Goal: Transaction & Acquisition: Purchase product/service

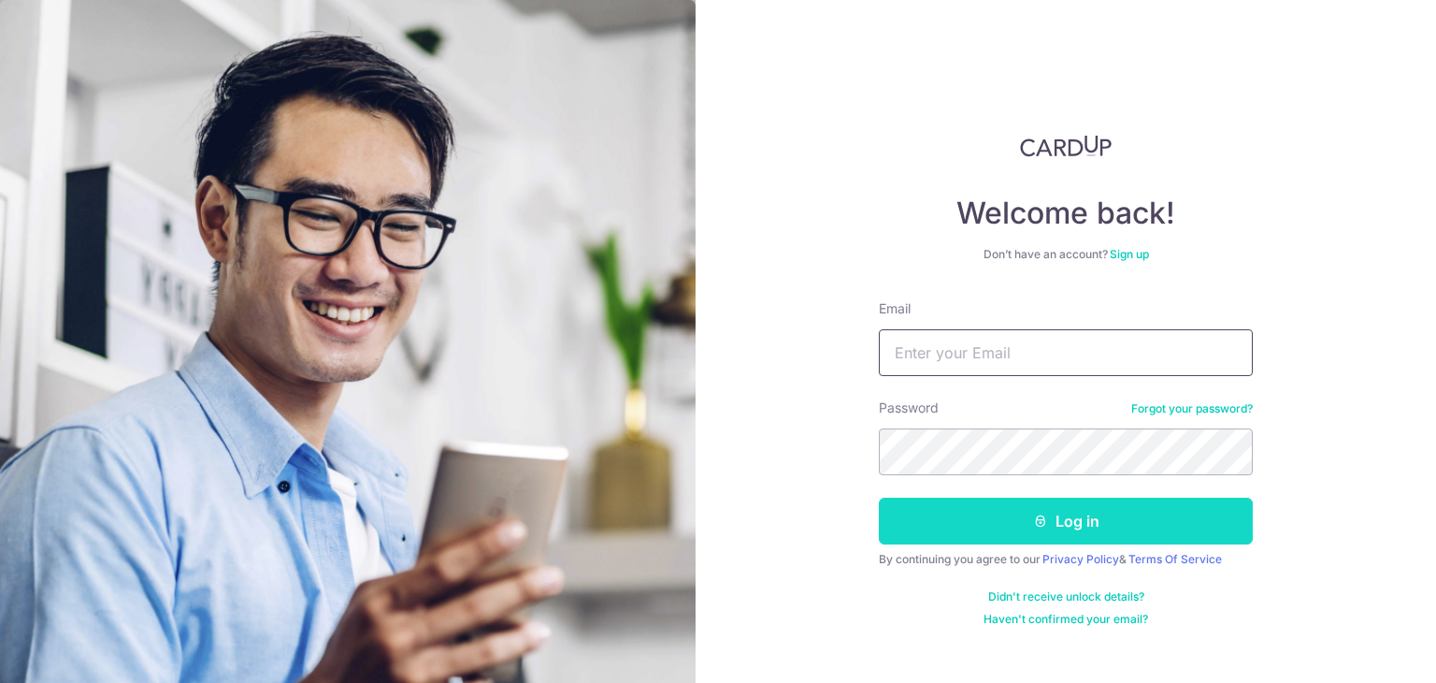
type input "yitjan@singnet.com.sg"
click at [1068, 526] on button "Log in" at bounding box center [1066, 520] width 374 height 47
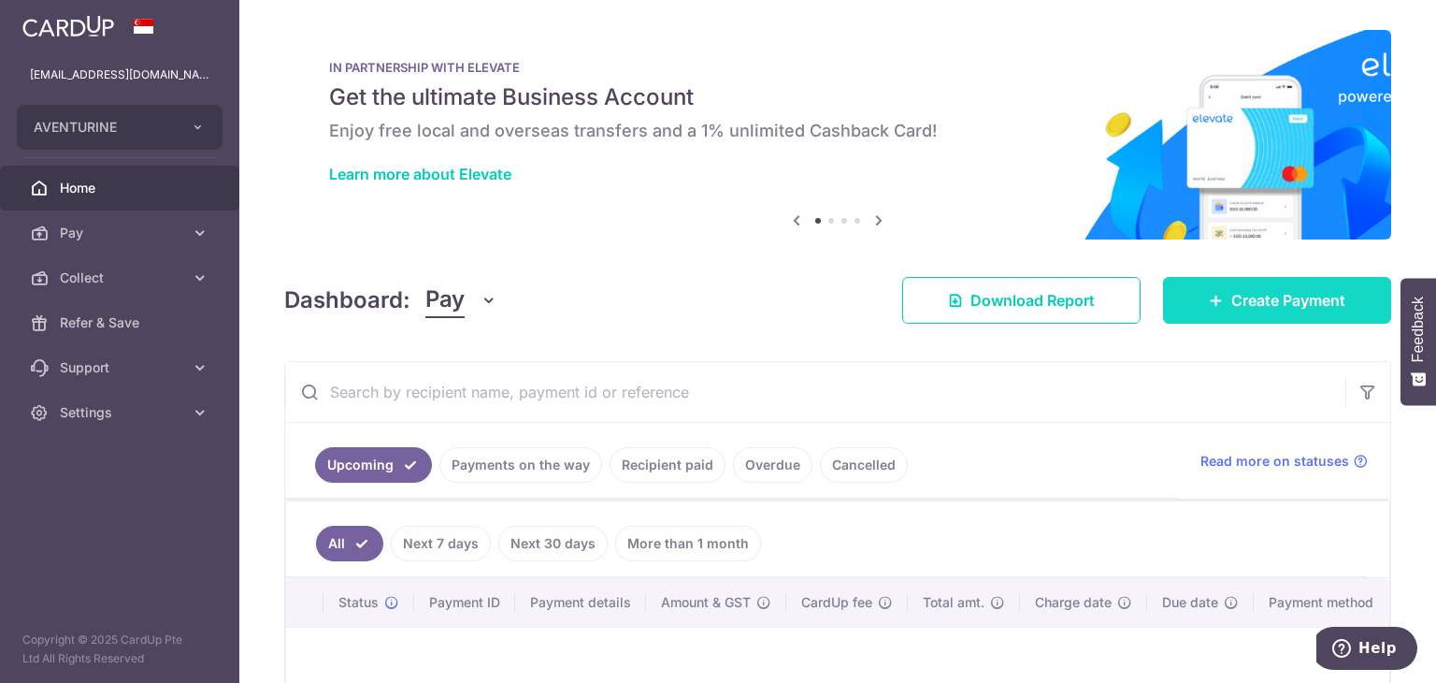
click at [1174, 297] on link "Create Payment" at bounding box center [1277, 300] width 228 height 47
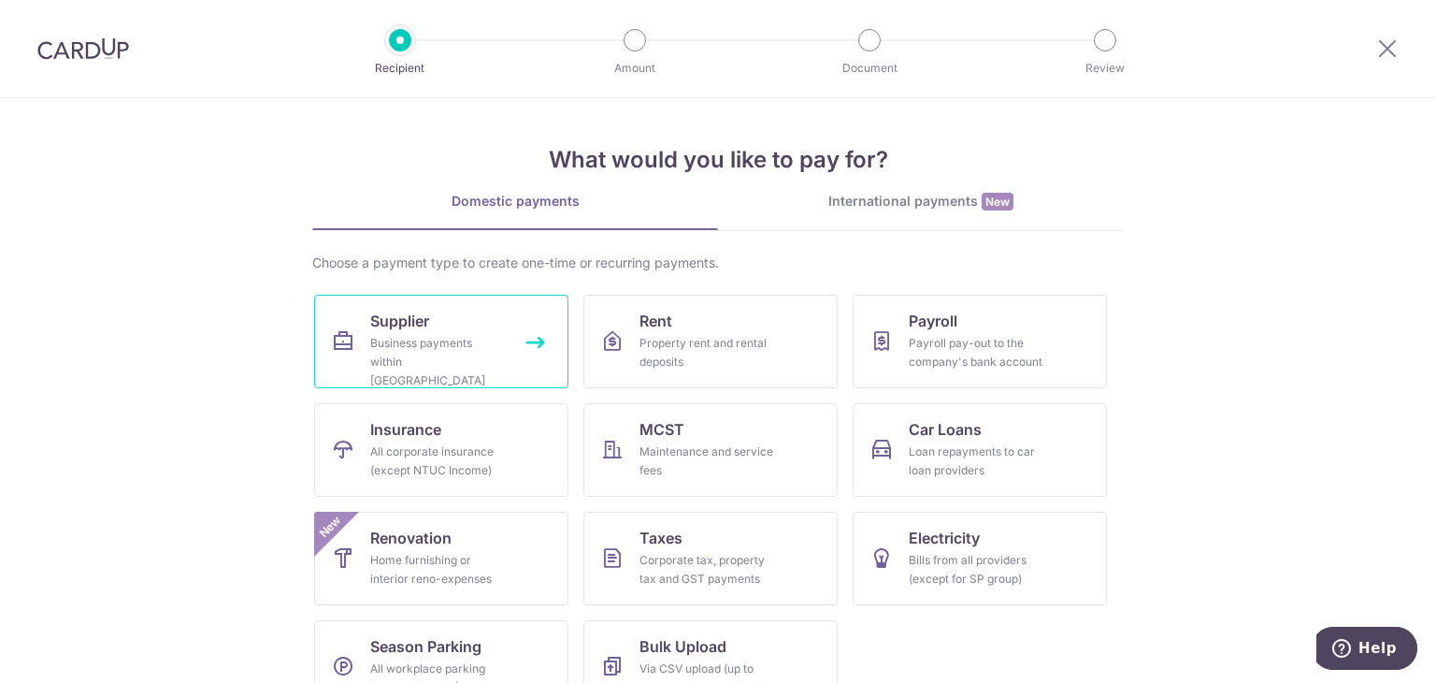
click at [468, 367] on div "Business payments within Singapore" at bounding box center [437, 362] width 135 height 56
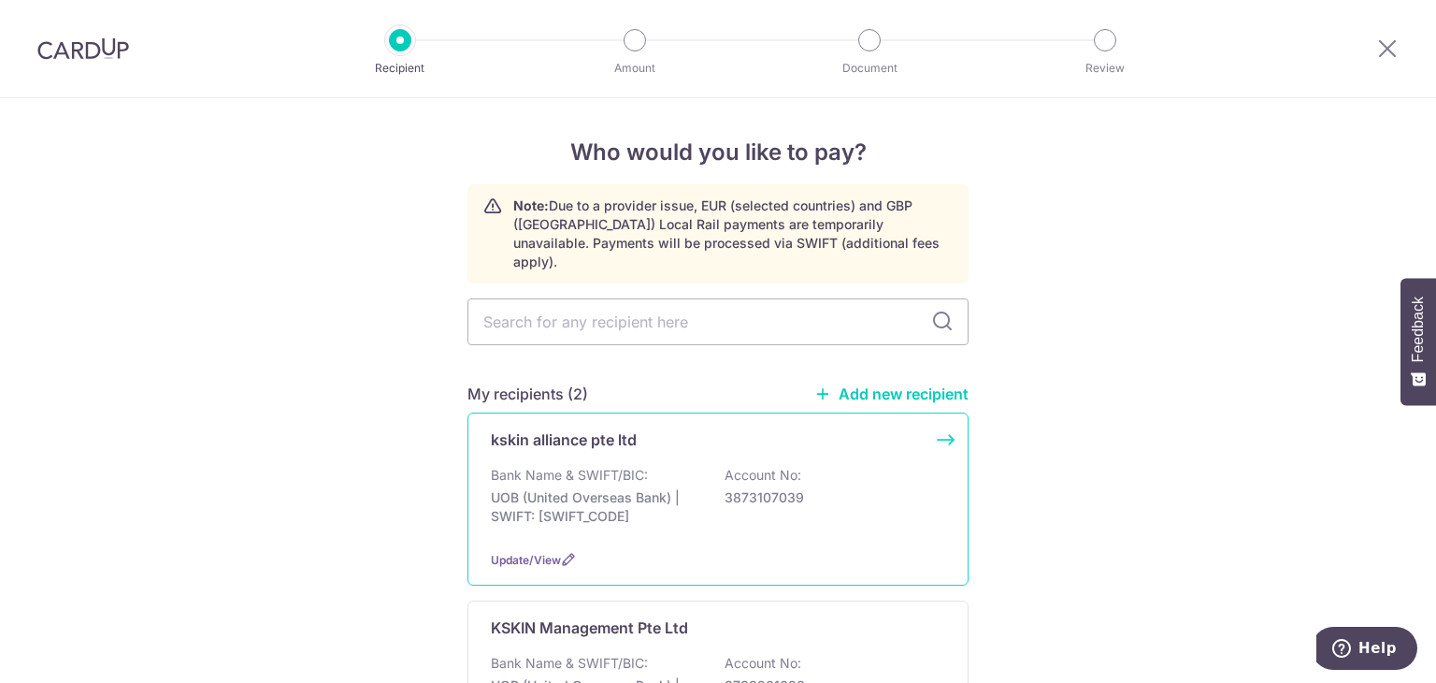
click at [677, 428] on div "kskin alliance pte ltd" at bounding box center [707, 439] width 432 height 22
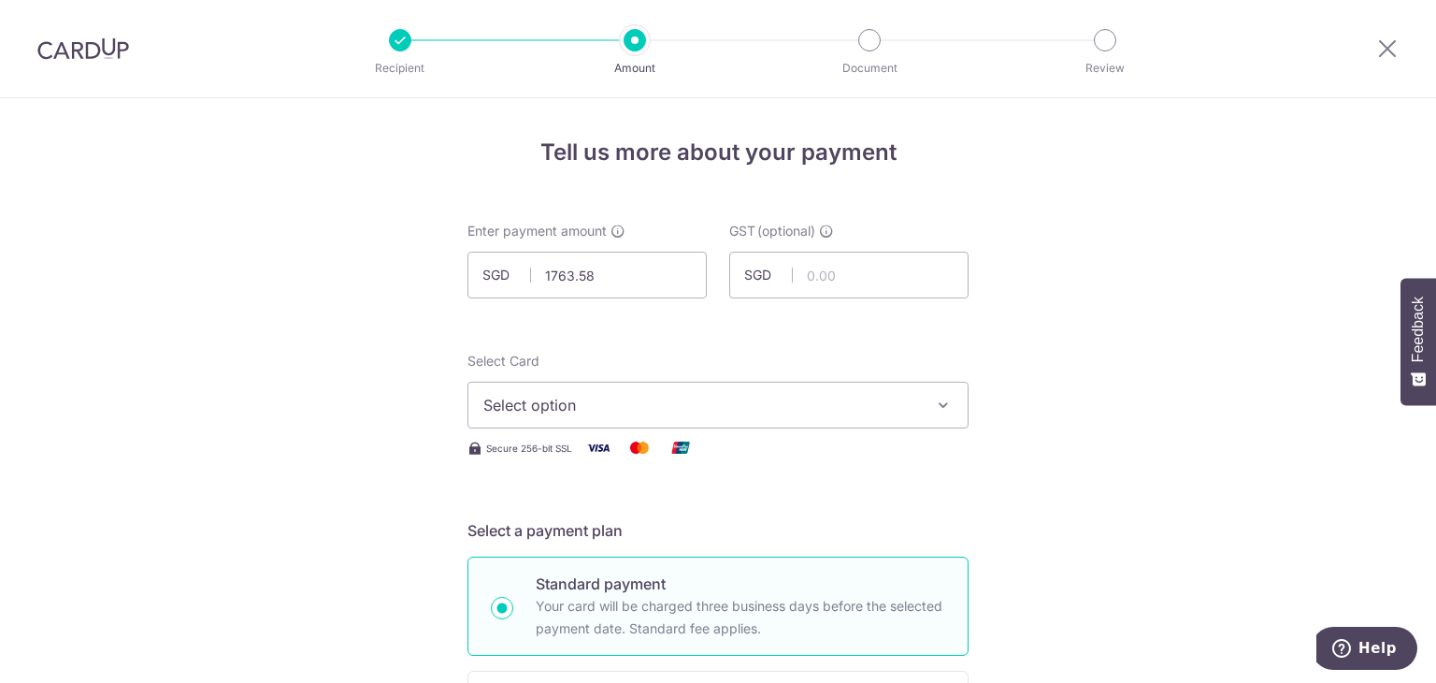
type input "1,763.58"
click at [574, 396] on span "Select option" at bounding box center [701, 405] width 436 height 22
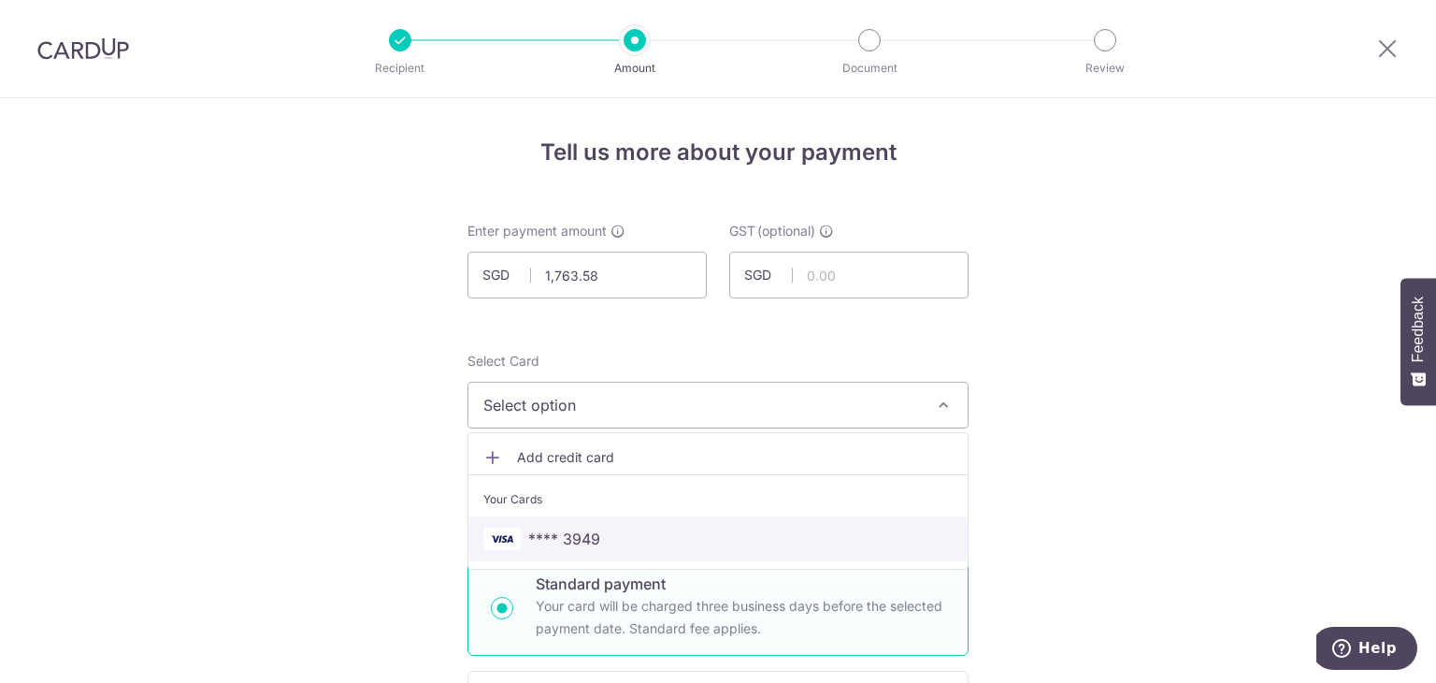
drag, startPoint x: 586, startPoint y: 540, endPoint x: 404, endPoint y: 487, distance: 190.0
click at [583, 540] on span "**** 3949" at bounding box center [564, 538] width 72 height 22
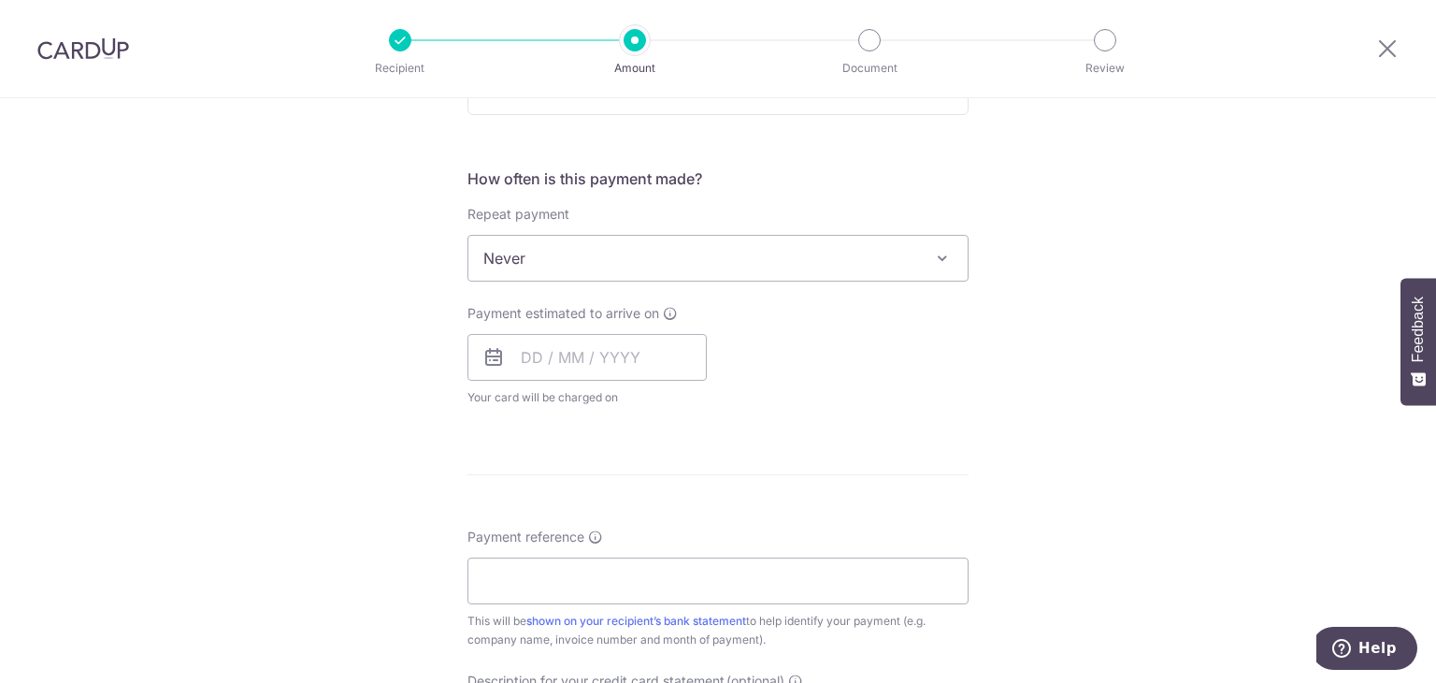
scroll to position [748, 0]
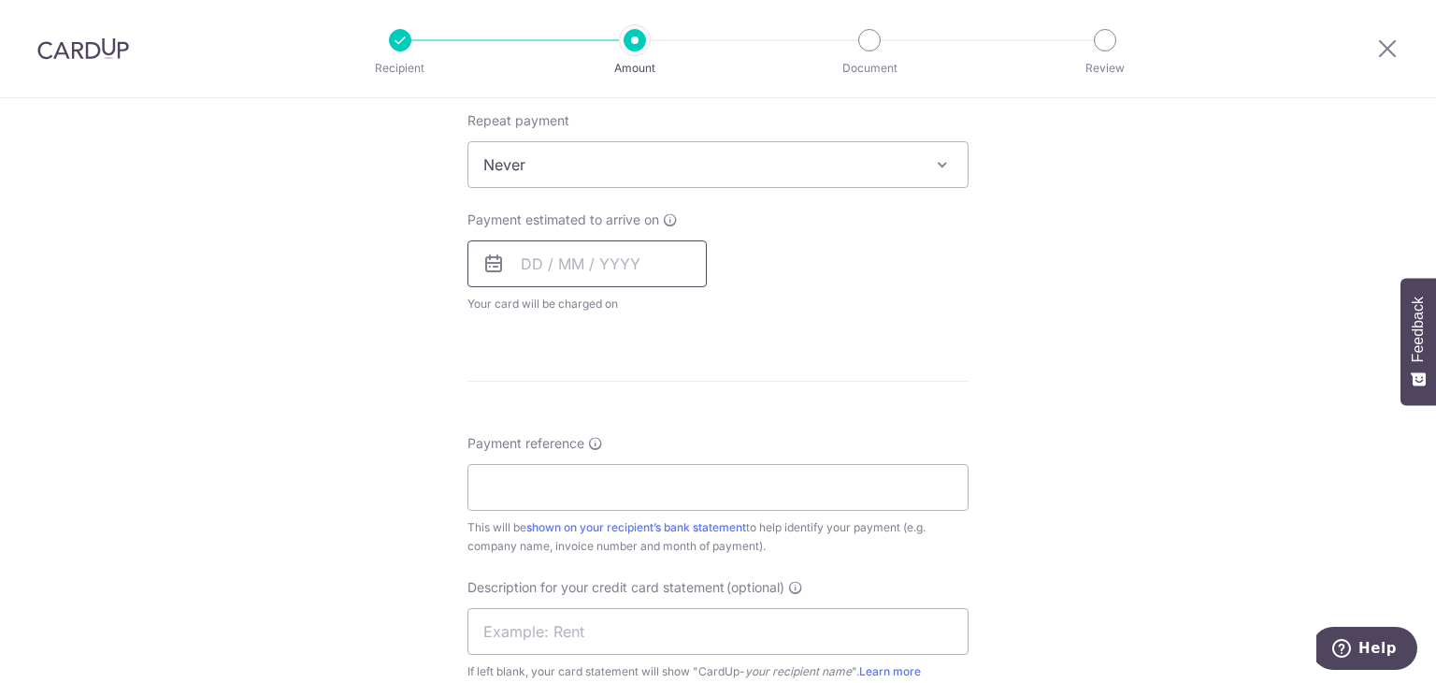
click at [543, 271] on input "text" at bounding box center [587, 263] width 239 height 47
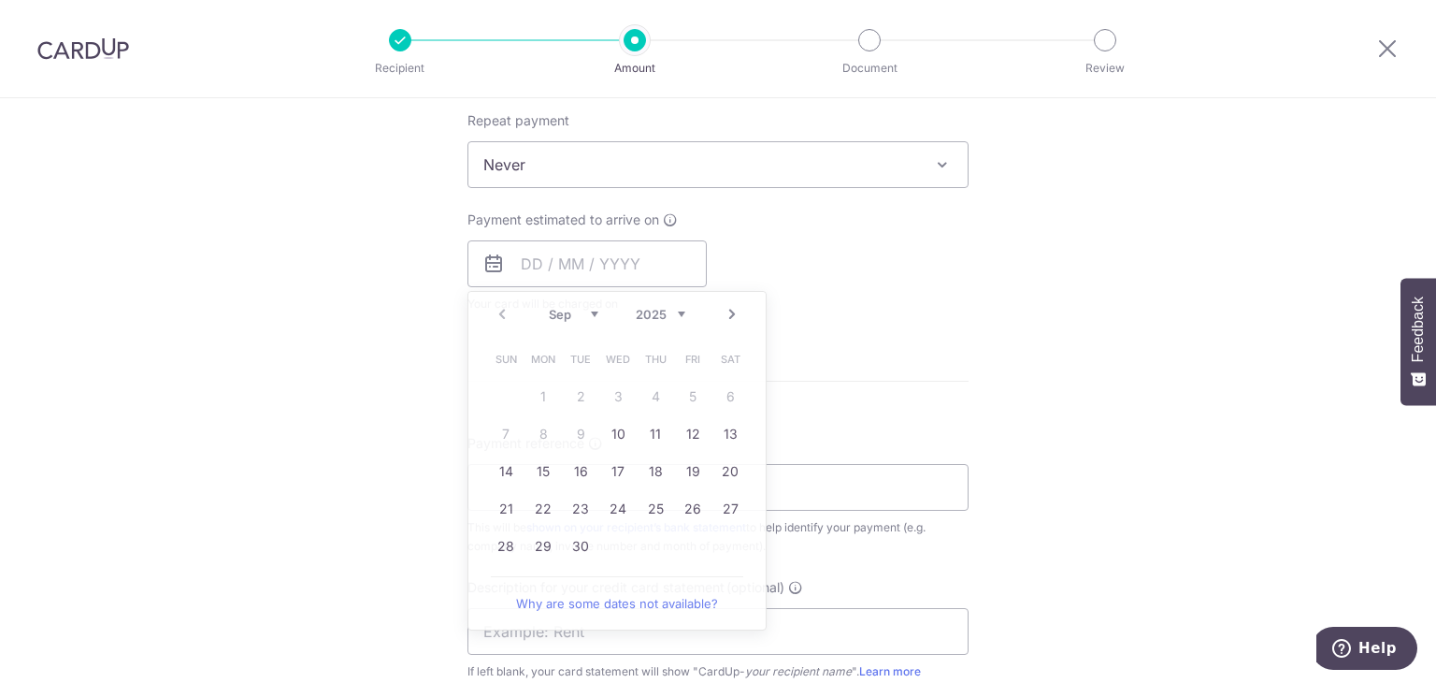
click at [247, 367] on div "Tell us more about your payment Enter payment amount SGD 1,763.58 1763.58 GST (…" at bounding box center [718, 258] width 1436 height 1817
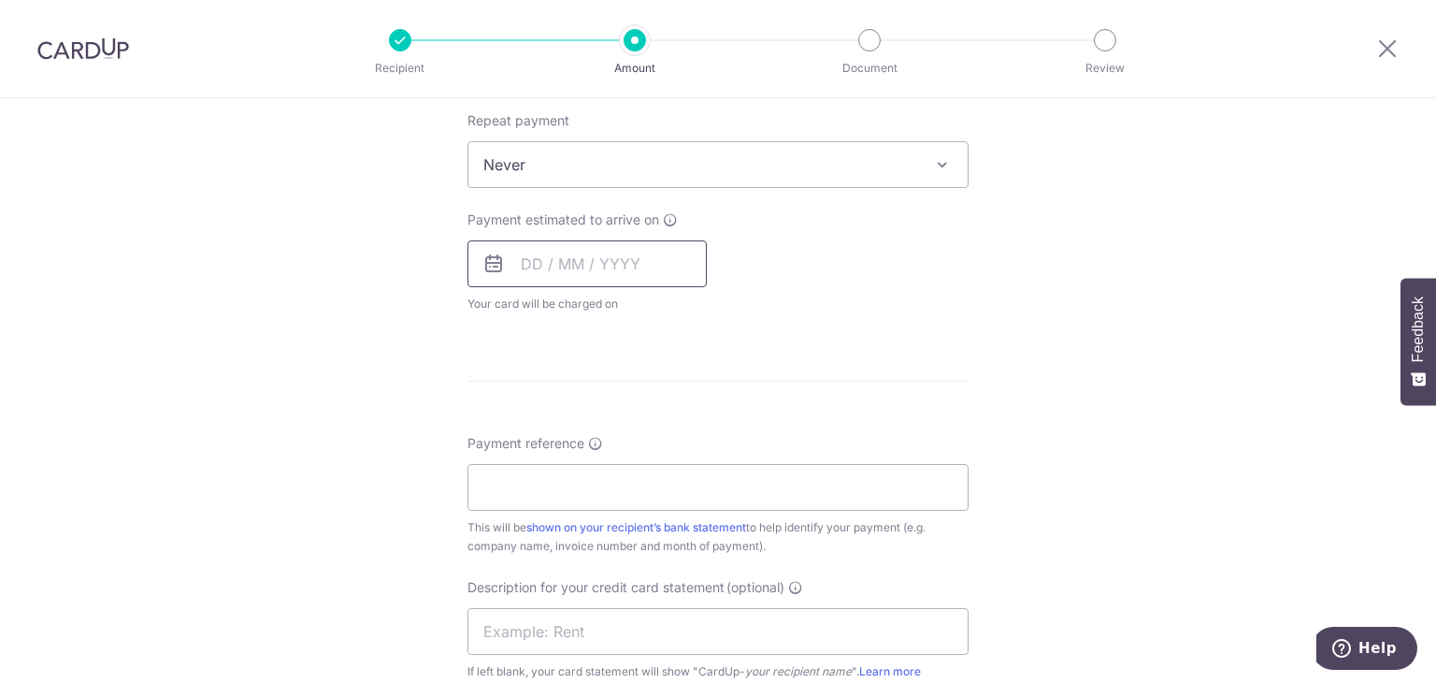
click at [586, 281] on div "Payment estimated to arrive on Prev Next Sep Oct Nov Dec 2025 2026 2027 2028 20…" at bounding box center [587, 261] width 239 height 103
click at [602, 254] on input "text" at bounding box center [587, 263] width 239 height 47
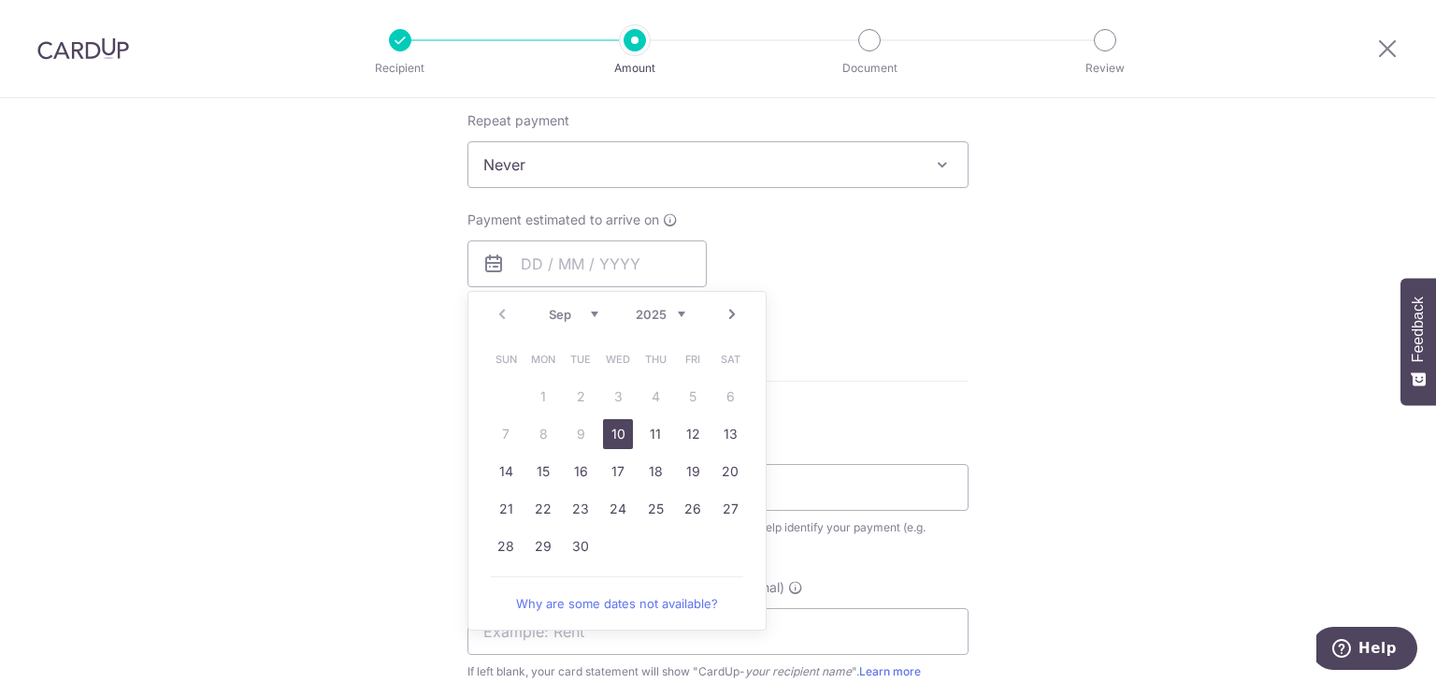
click at [612, 439] on link "10" at bounding box center [618, 434] width 30 height 30
type input "10/09/2025"
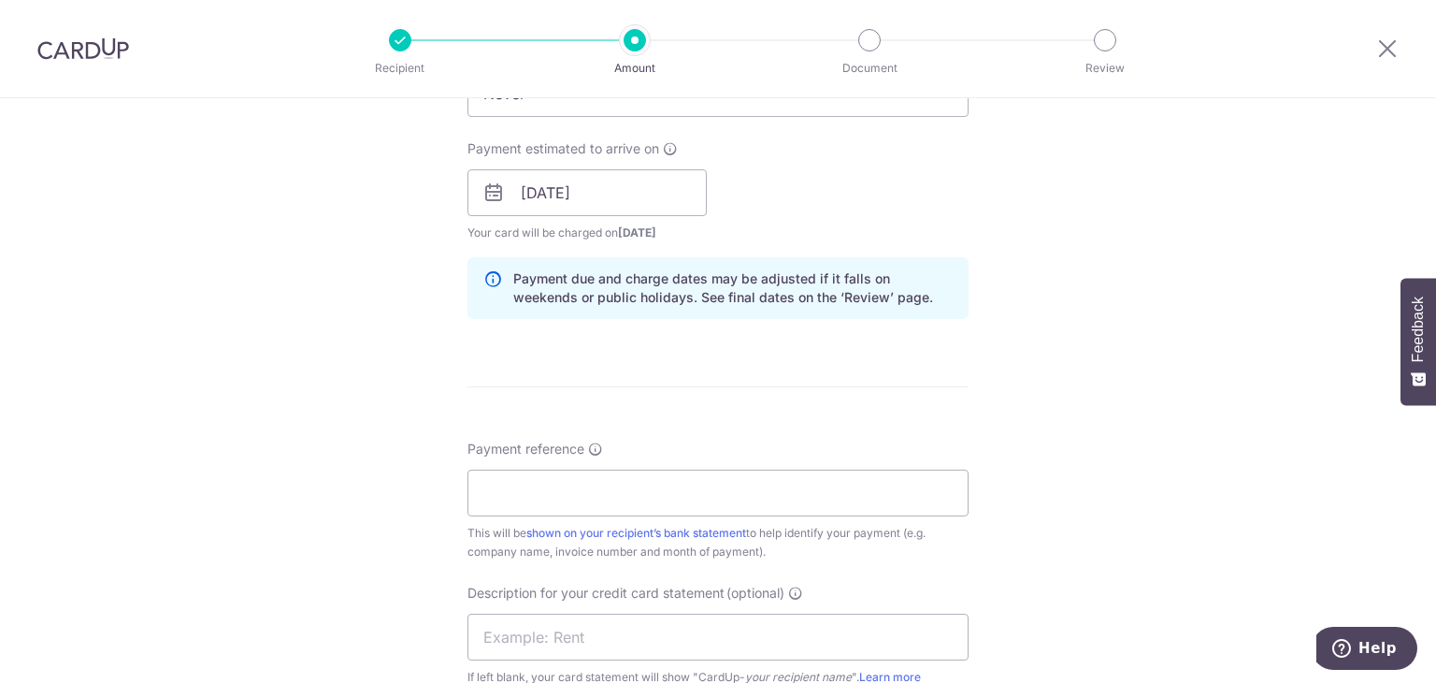
scroll to position [935, 0]
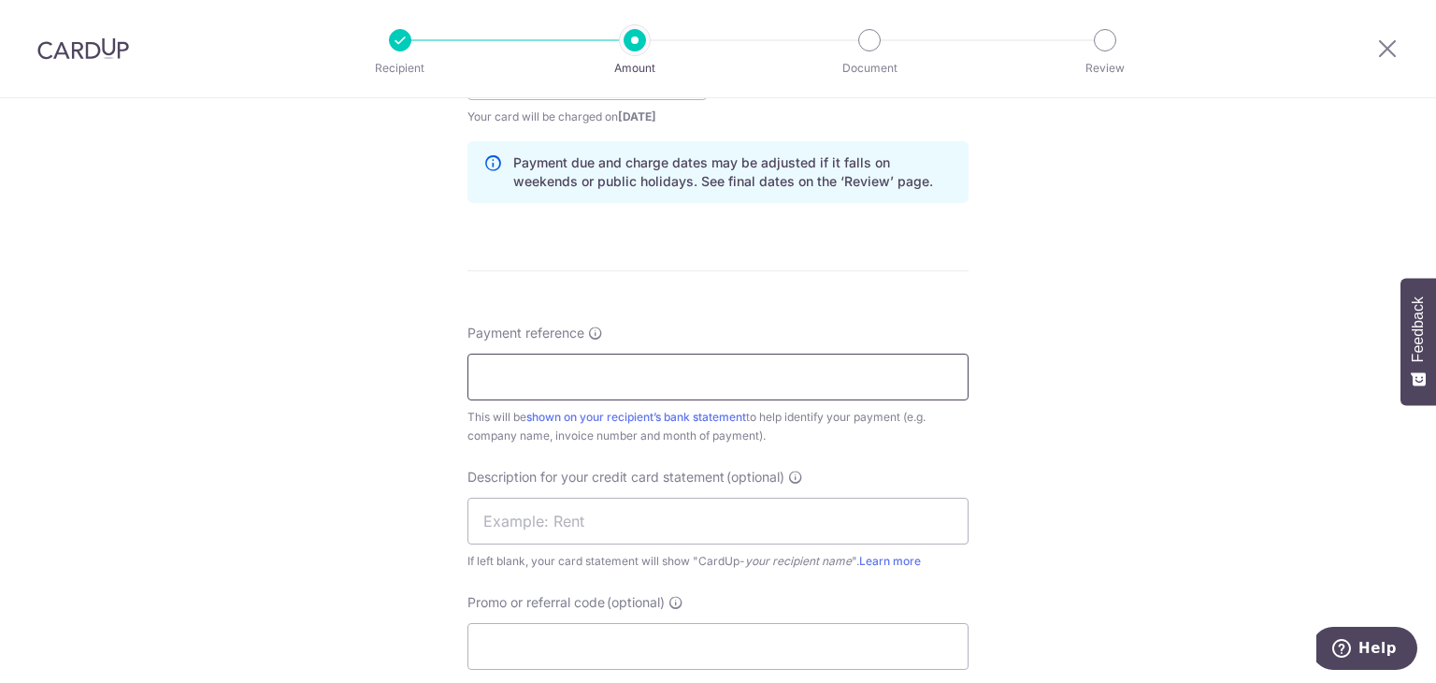
click at [653, 382] on input "Payment reference" at bounding box center [718, 376] width 501 height 47
type input "kovan heartland mall"
click at [299, 383] on div "Tell us more about your payment Enter payment amount SGD 1,763.58 1763.58 GST (…" at bounding box center [718, 109] width 1436 height 1893
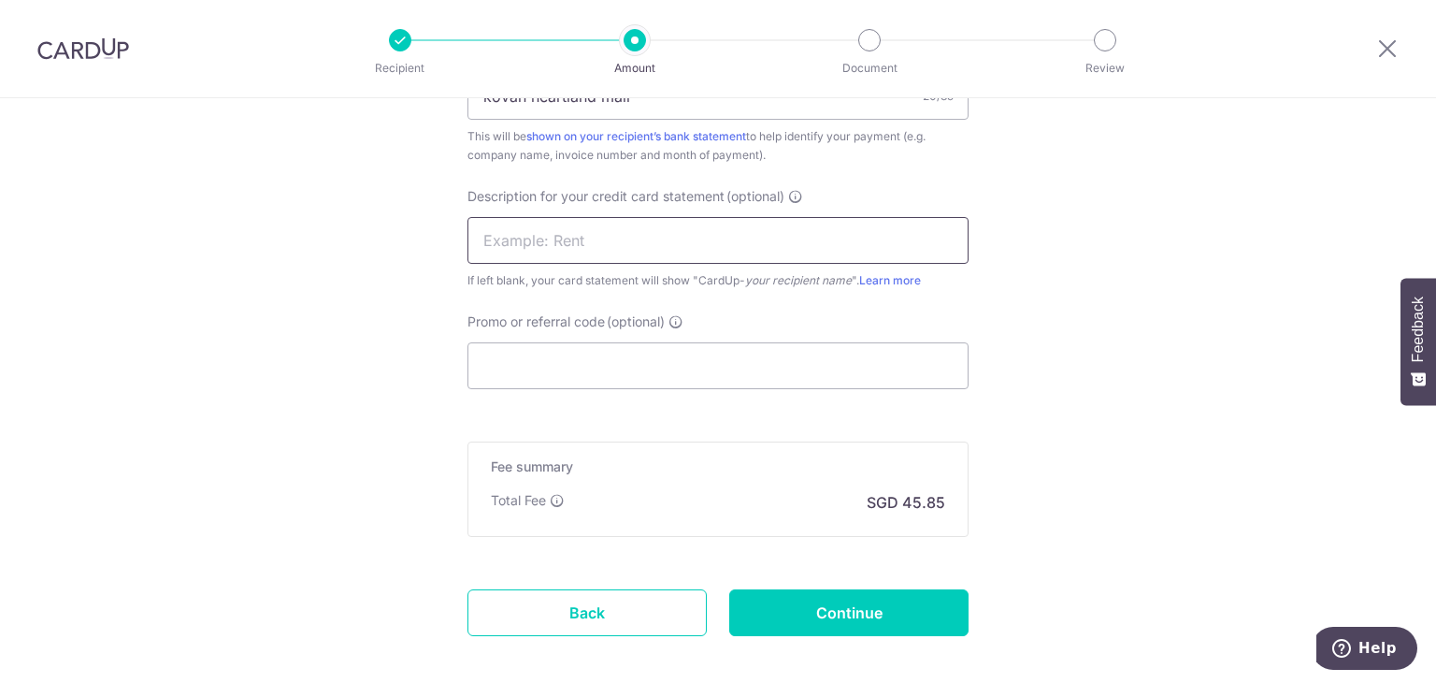
click at [647, 228] on input "text" at bounding box center [718, 240] width 501 height 47
type input "royalties"
click at [542, 367] on input "Promo or referral code (optional)" at bounding box center [718, 365] width 501 height 47
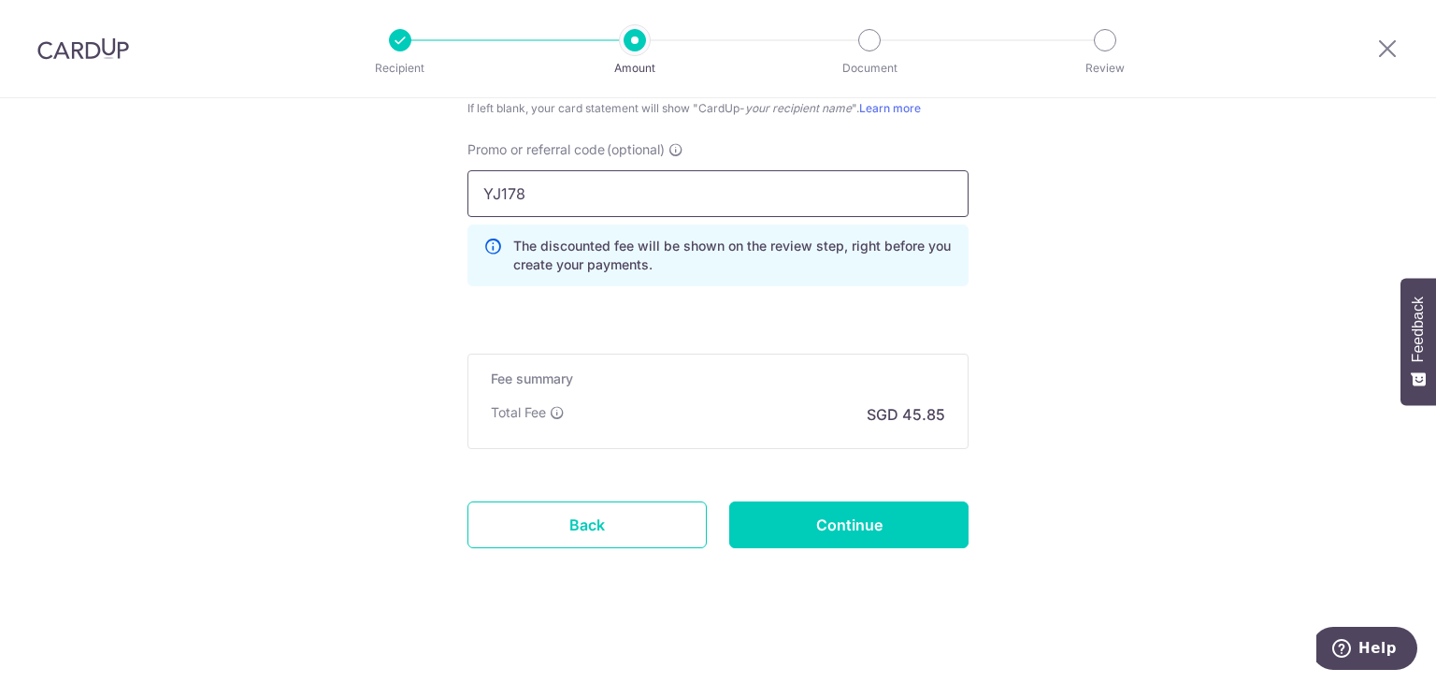
scroll to position [1390, 0]
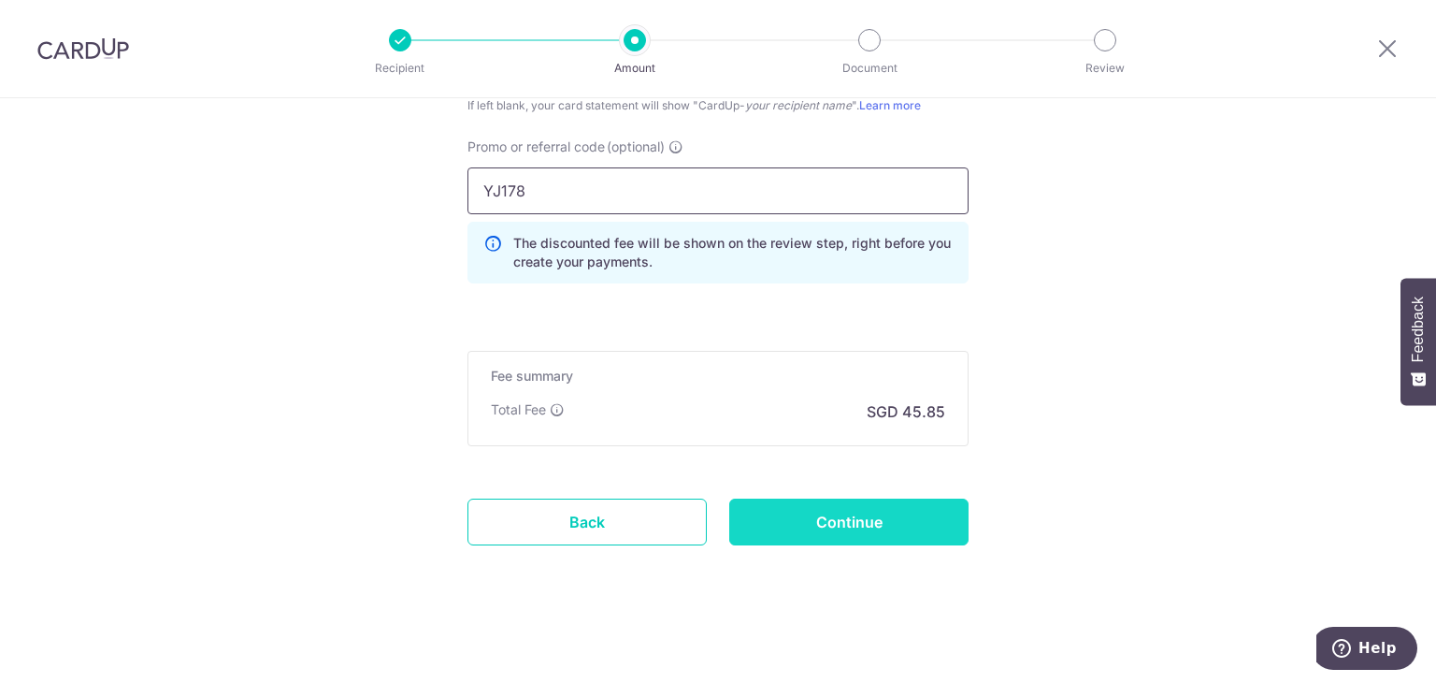
type input "YJ178"
click at [894, 526] on input "Continue" at bounding box center [848, 521] width 239 height 47
type input "Create Schedule"
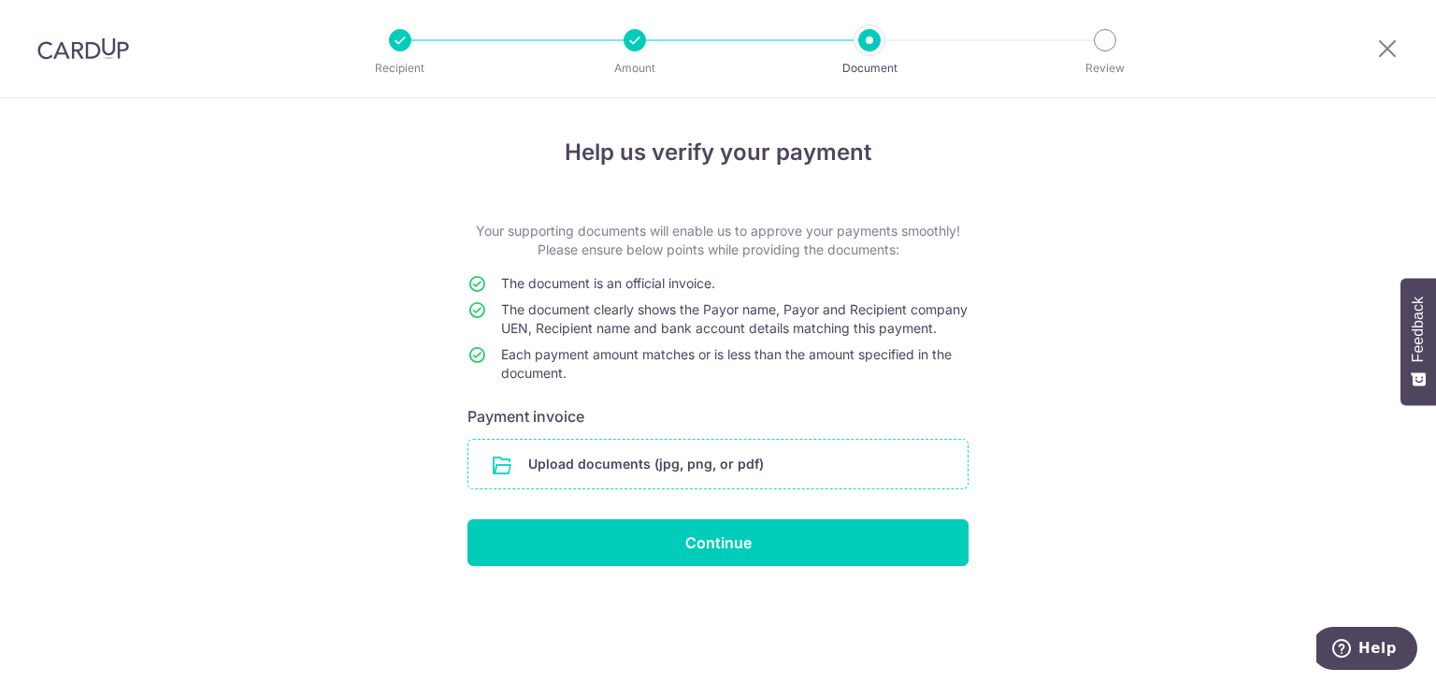
click at [655, 476] on input "file" at bounding box center [717, 463] width 499 height 49
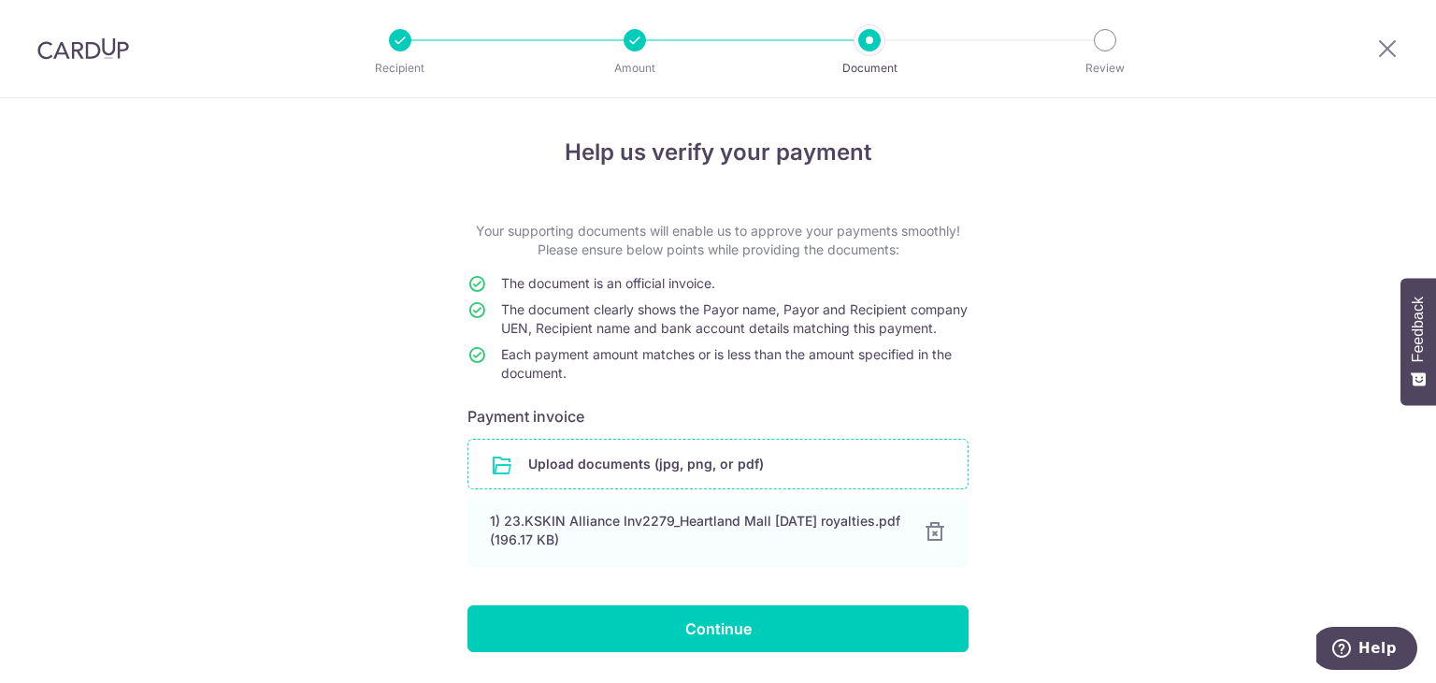
scroll to position [75, 0]
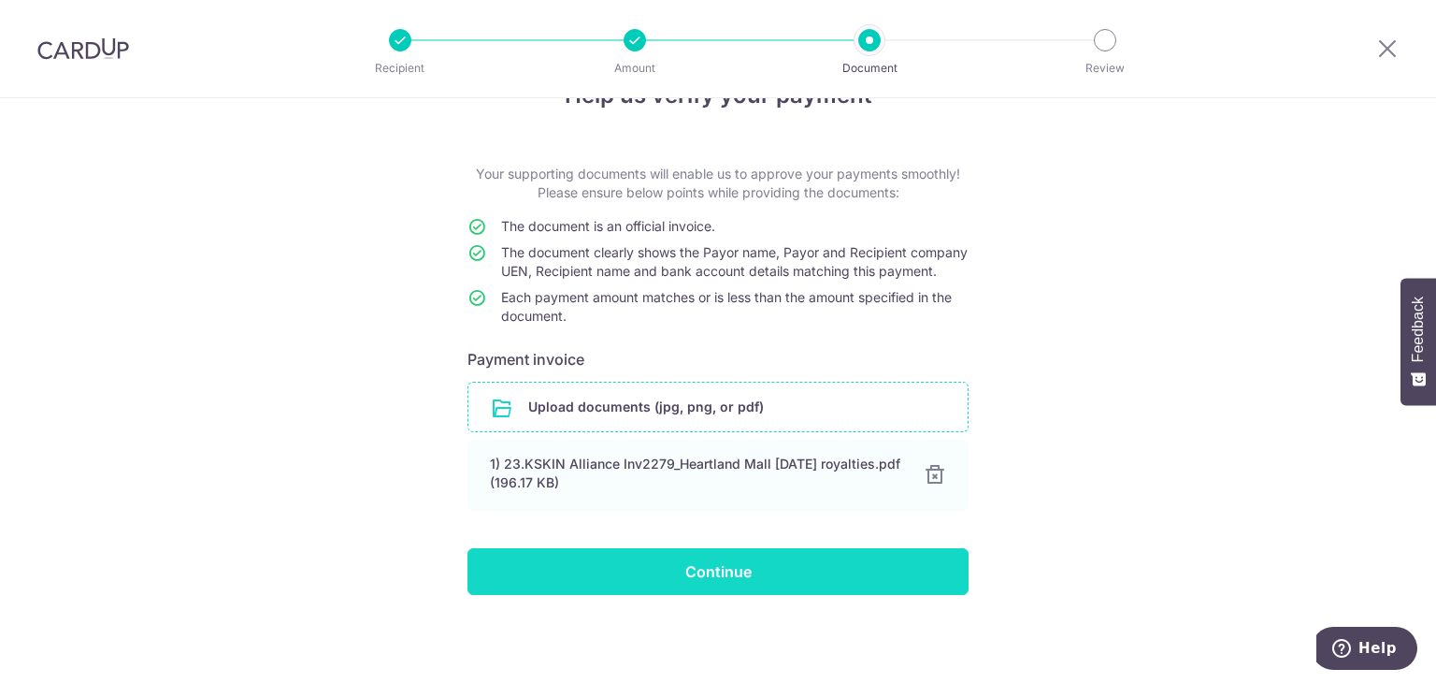
click at [641, 549] on input "Continue" at bounding box center [718, 571] width 501 height 47
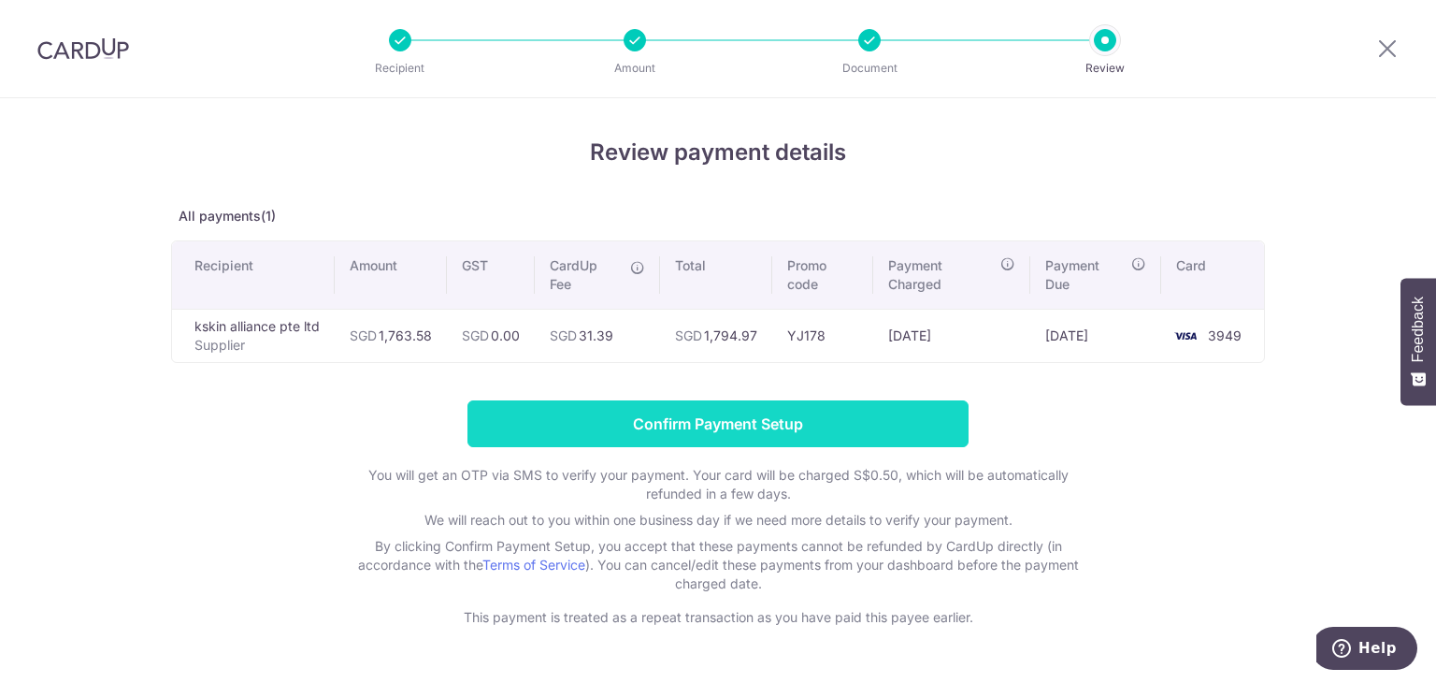
click at [722, 405] on input "Confirm Payment Setup" at bounding box center [718, 423] width 501 height 47
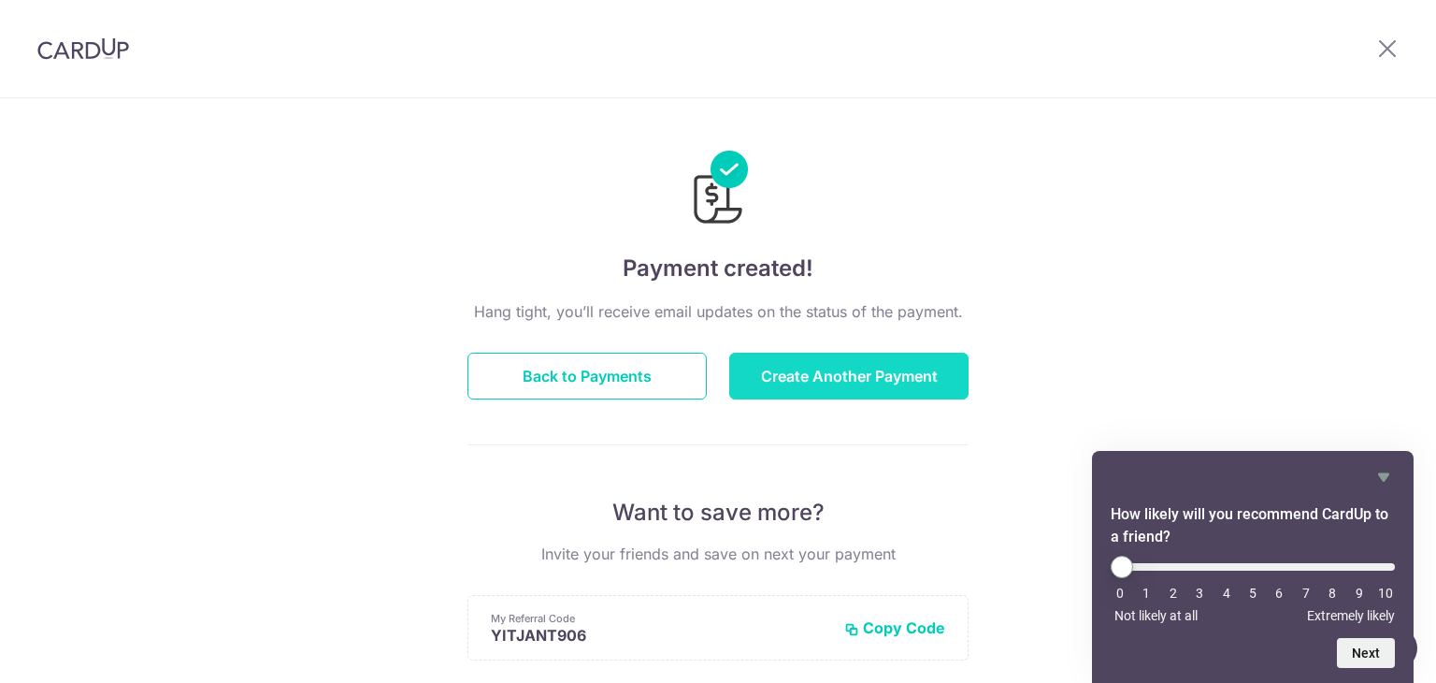
click at [871, 371] on button "Create Another Payment" at bounding box center [848, 376] width 239 height 47
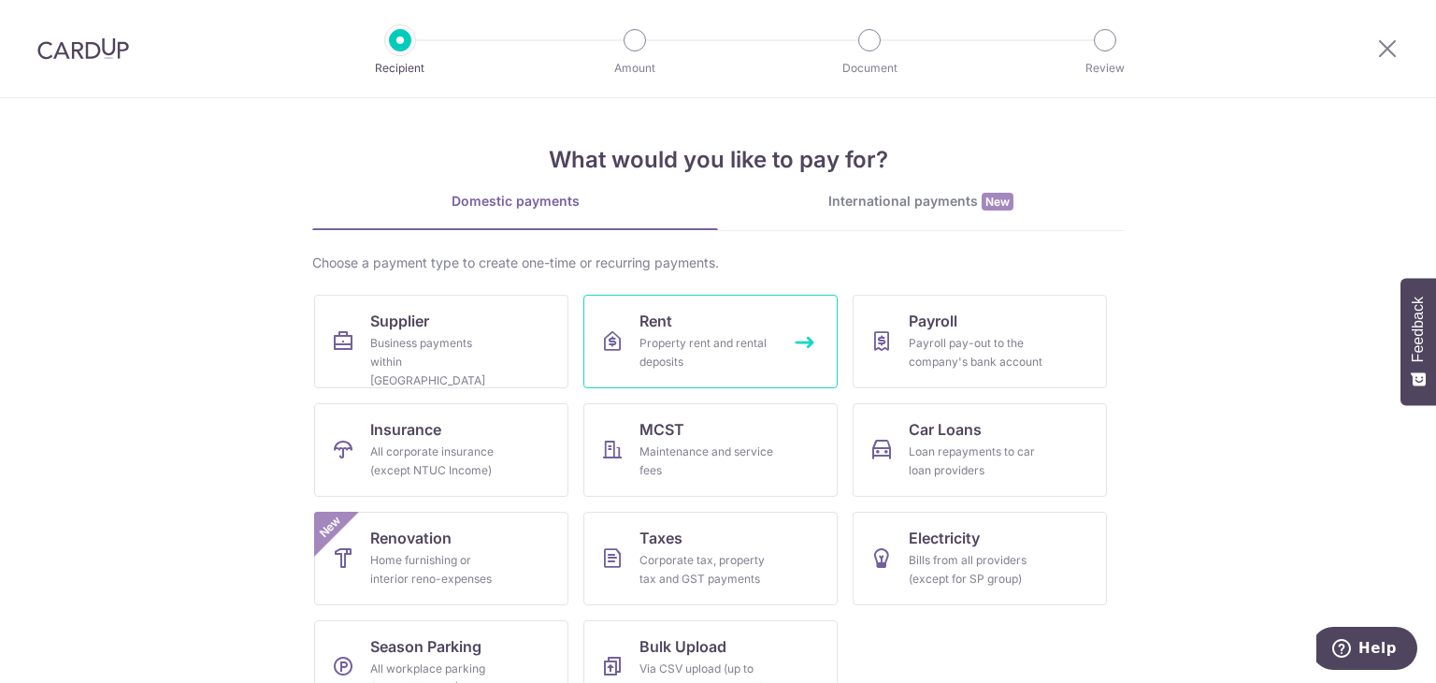
click at [662, 330] on span "Rent" at bounding box center [656, 321] width 33 height 22
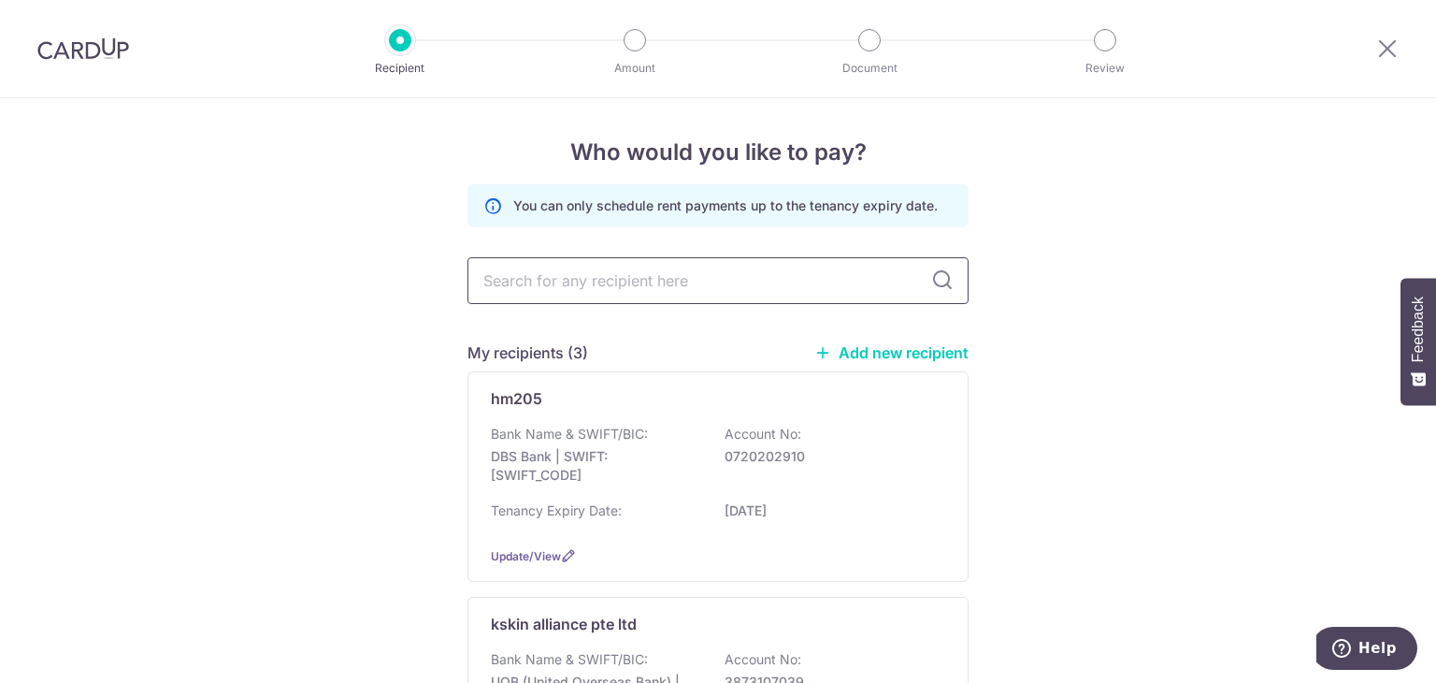
click at [676, 279] on input "text" at bounding box center [718, 280] width 501 height 47
click at [563, 487] on div "Bank Name & SWIFT/BIC: DBS Bank | SWIFT: DBSSSGSGXXX Account No: 0720202910" at bounding box center [718, 459] width 454 height 69
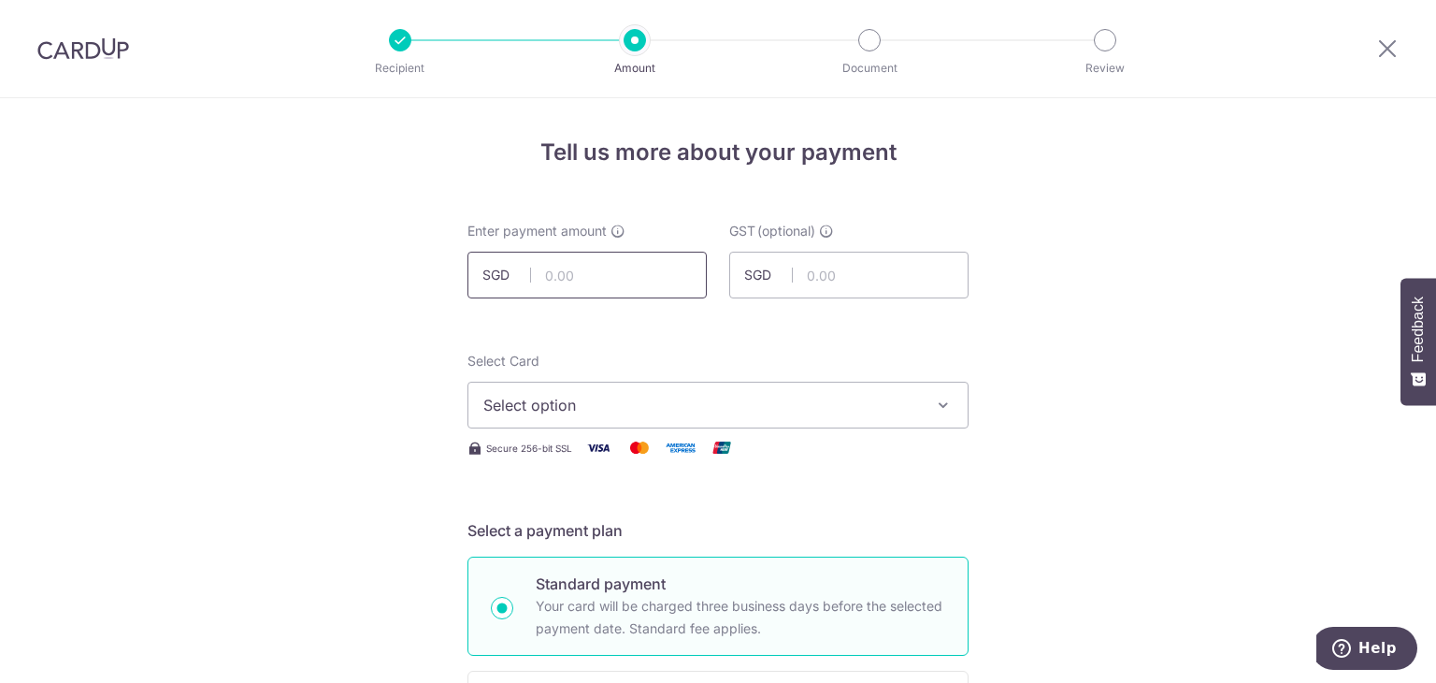
click at [649, 270] on input "text" at bounding box center [587, 275] width 239 height 47
type input "6,349.85"
click at [686, 411] on span "Select option" at bounding box center [701, 405] width 436 height 22
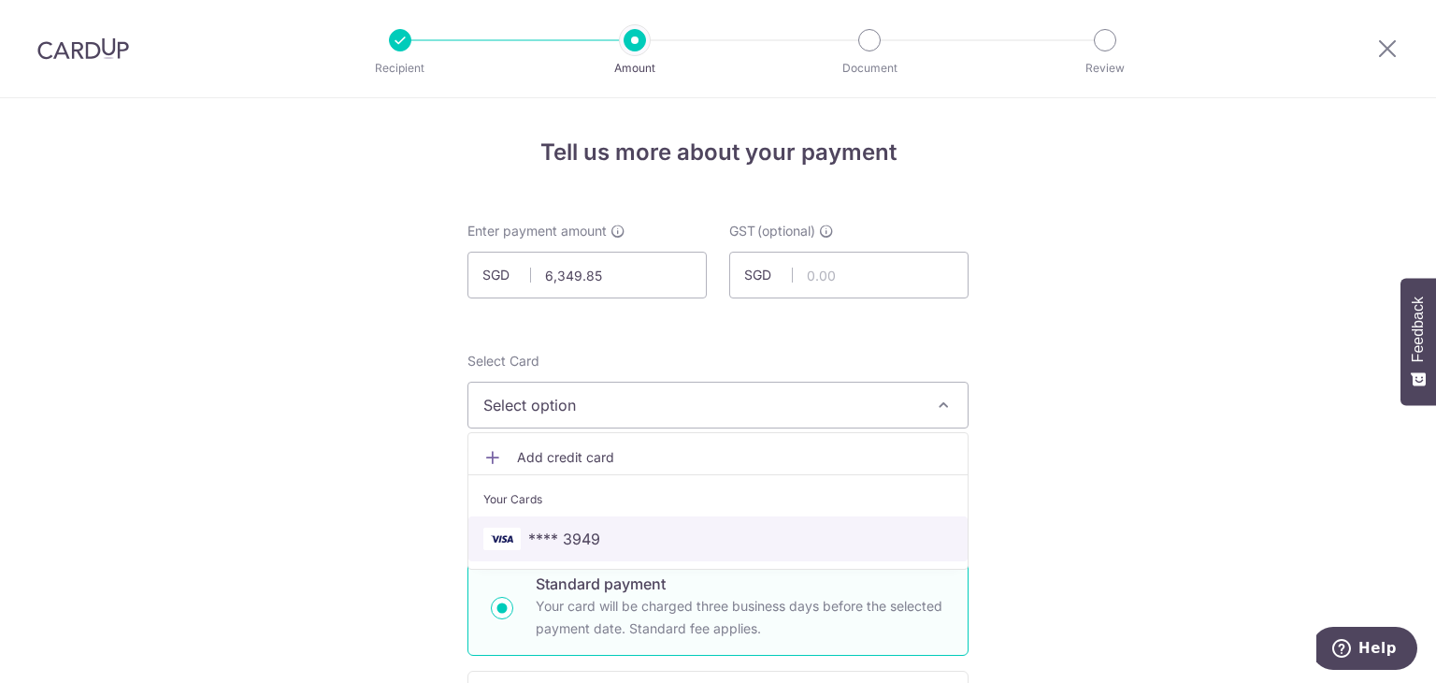
drag, startPoint x: 655, startPoint y: 548, endPoint x: 504, endPoint y: 523, distance: 153.6
click at [655, 548] on span "**** 3949" at bounding box center [717, 538] width 469 height 22
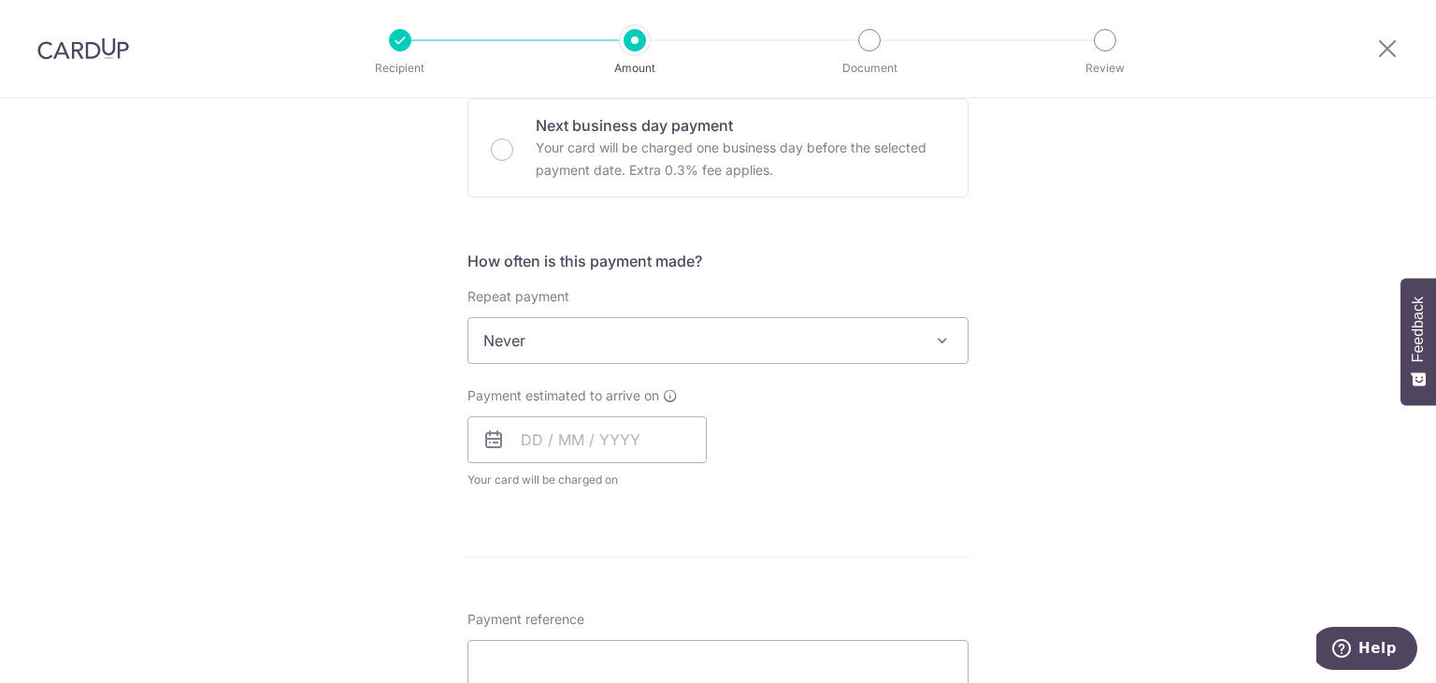
scroll to position [655, 0]
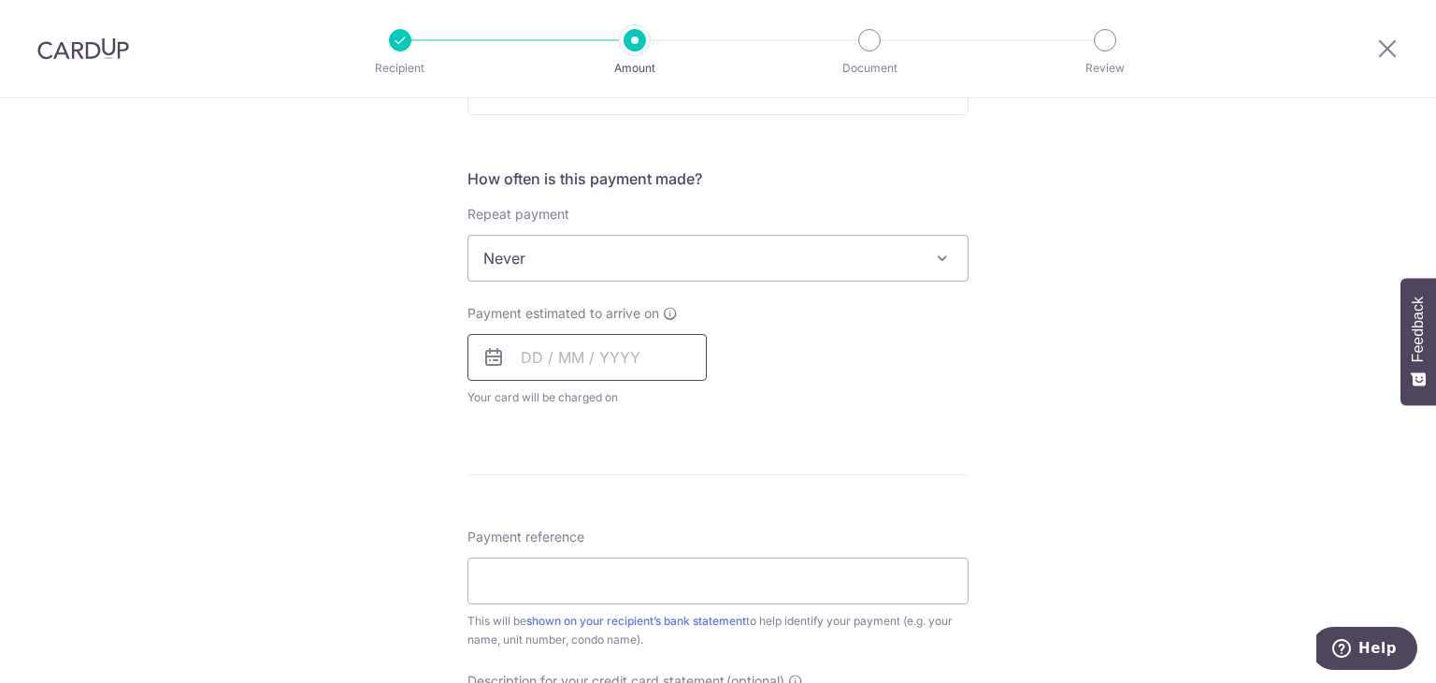
click at [552, 365] on input "text" at bounding box center [587, 357] width 239 height 47
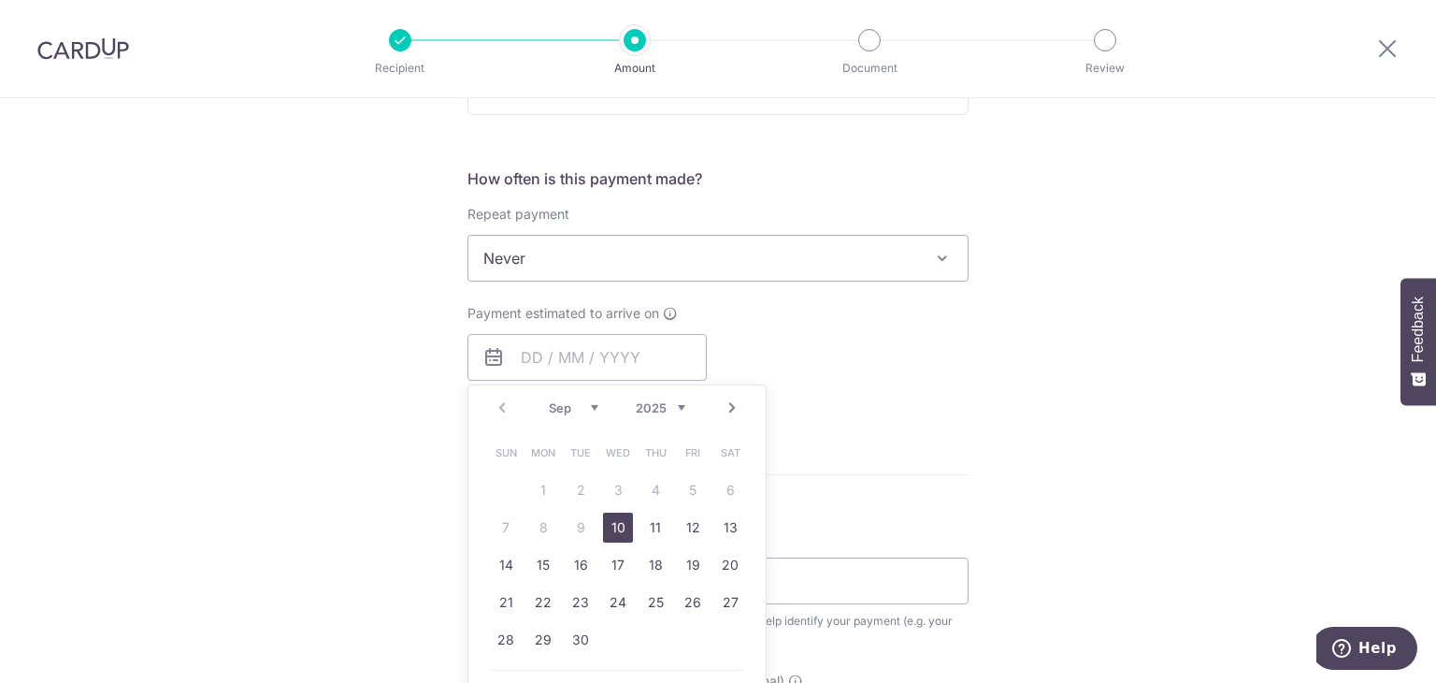
drag, startPoint x: 612, startPoint y: 523, endPoint x: 284, endPoint y: 463, distance: 332.7
click at [610, 522] on link "10" at bounding box center [618, 527] width 30 height 30
type input "10/09/2025"
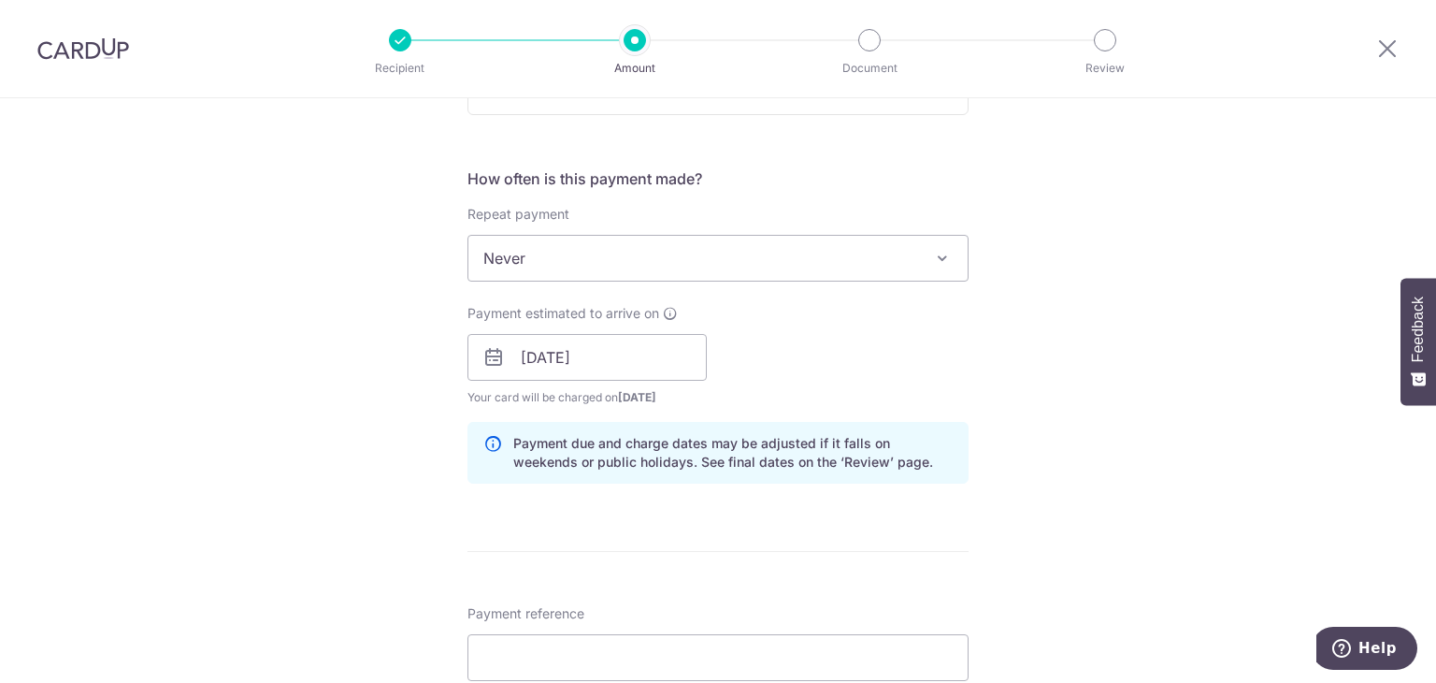
click at [283, 461] on div "Tell us more about your payment Enter payment amount SGD 6,349.85 6349.85 GST (…" at bounding box center [718, 390] width 1436 height 1893
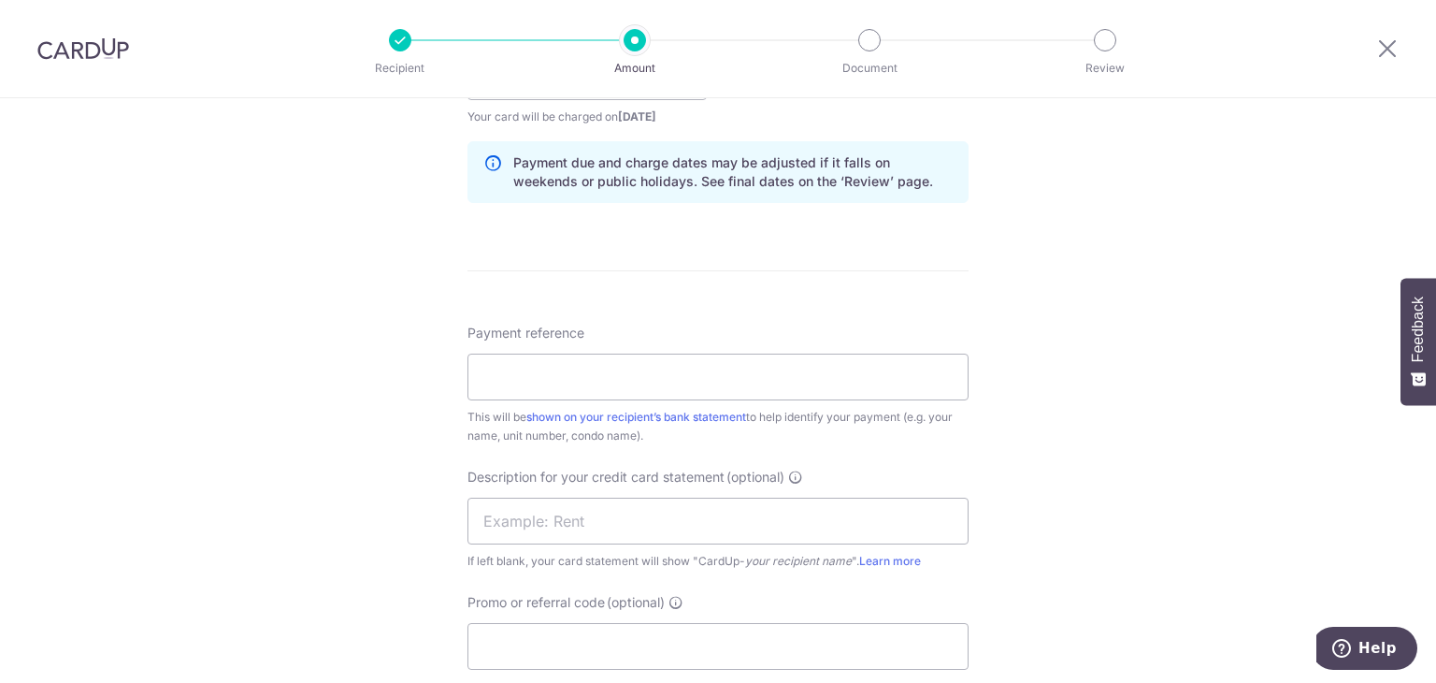
scroll to position [1029, 0]
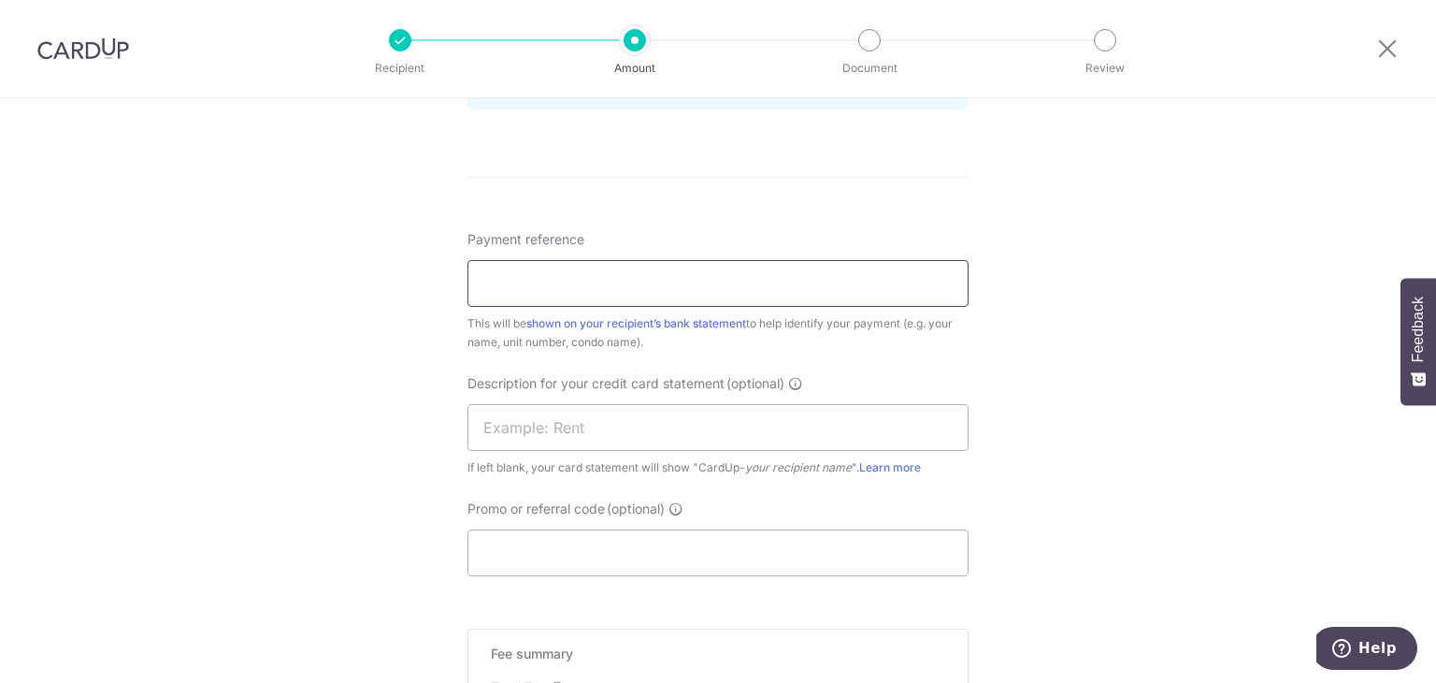
click at [582, 291] on input "Payment reference" at bounding box center [718, 283] width 501 height 47
type input "hm mall 03-03"
click at [363, 359] on div "Tell us more about your payment Enter payment amount SGD 6,349.85 6349.85 GST (…" at bounding box center [718, 16] width 1436 height 1893
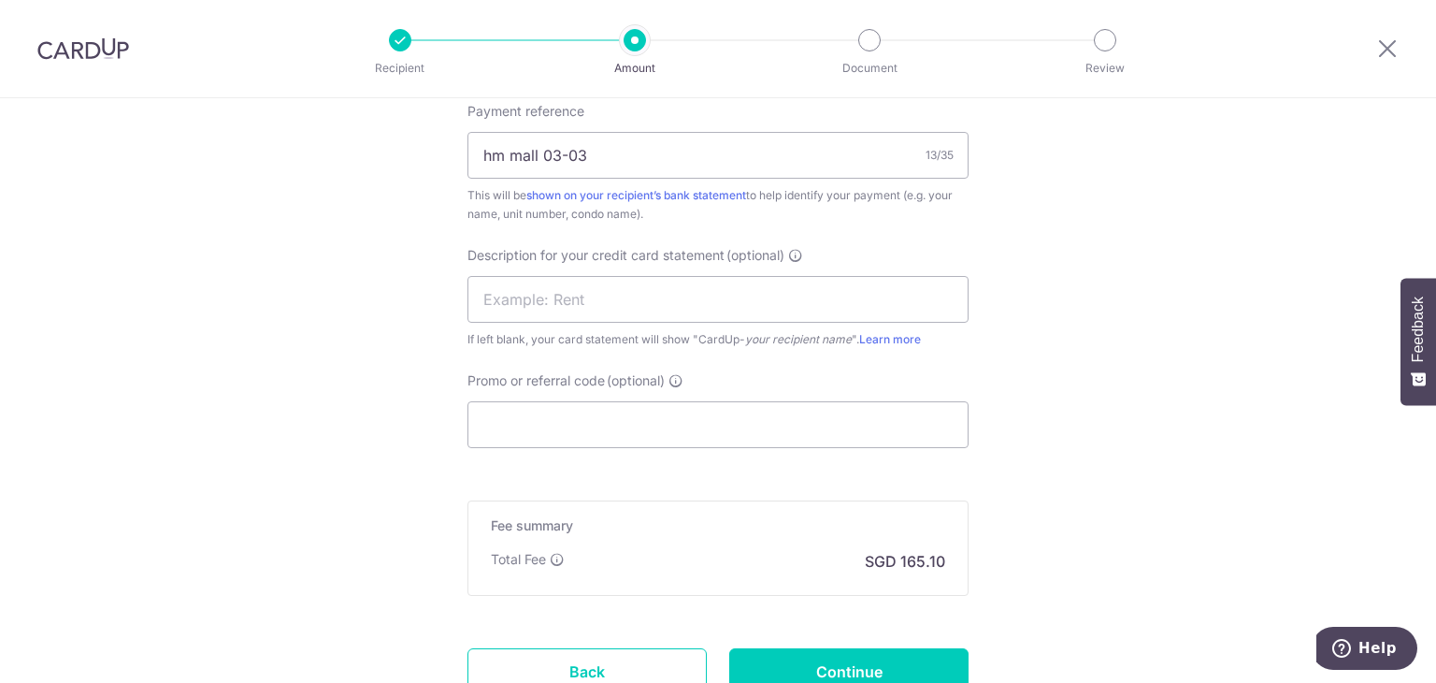
scroll to position [1216, 0]
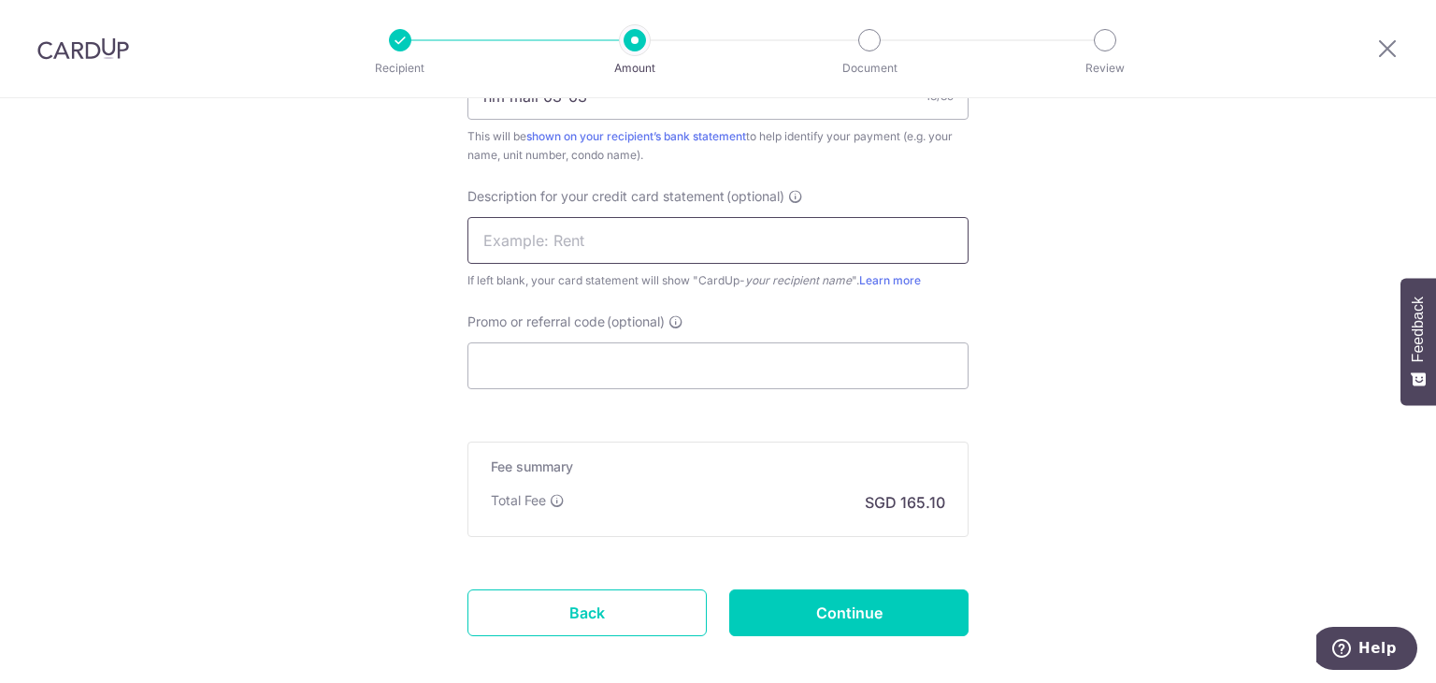
click at [563, 237] on input "text" at bounding box center [718, 240] width 501 height 47
type input "rent"
click at [558, 371] on input "Promo or referral code (optional)" at bounding box center [718, 365] width 501 height 47
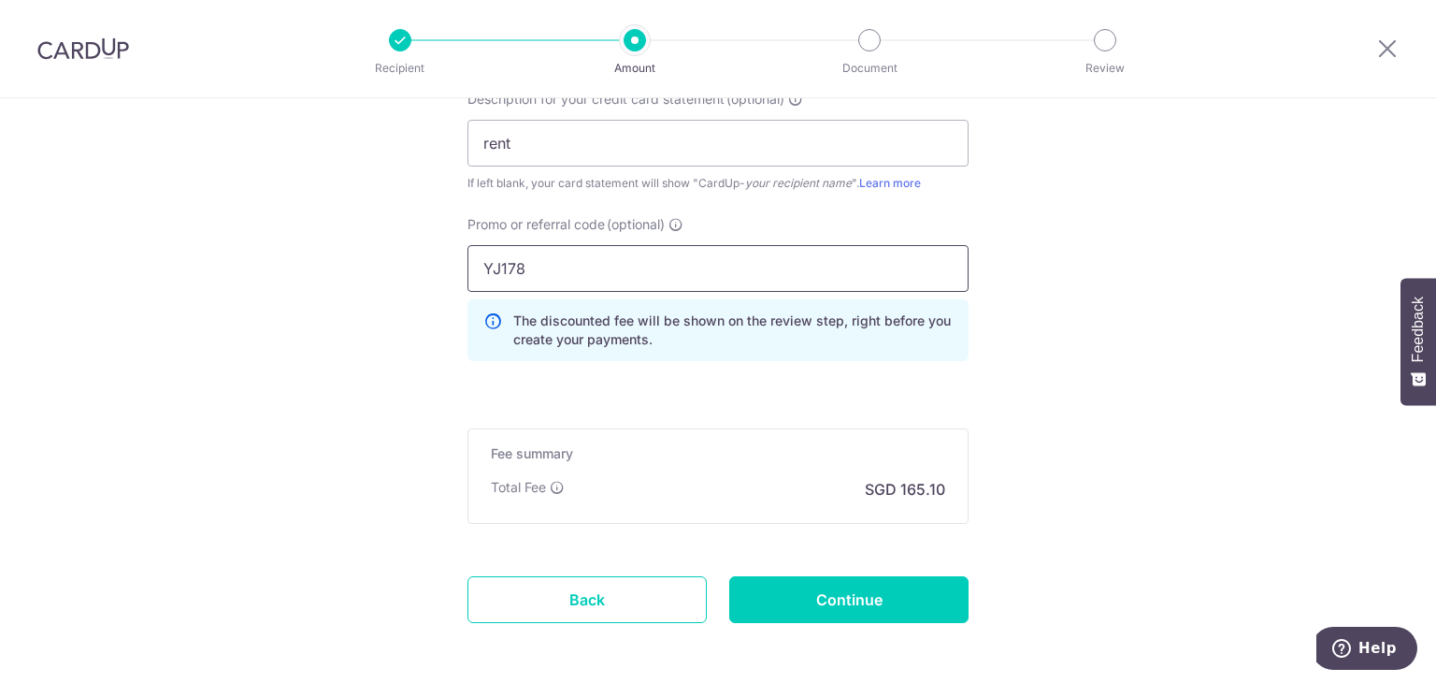
scroll to position [1390, 0]
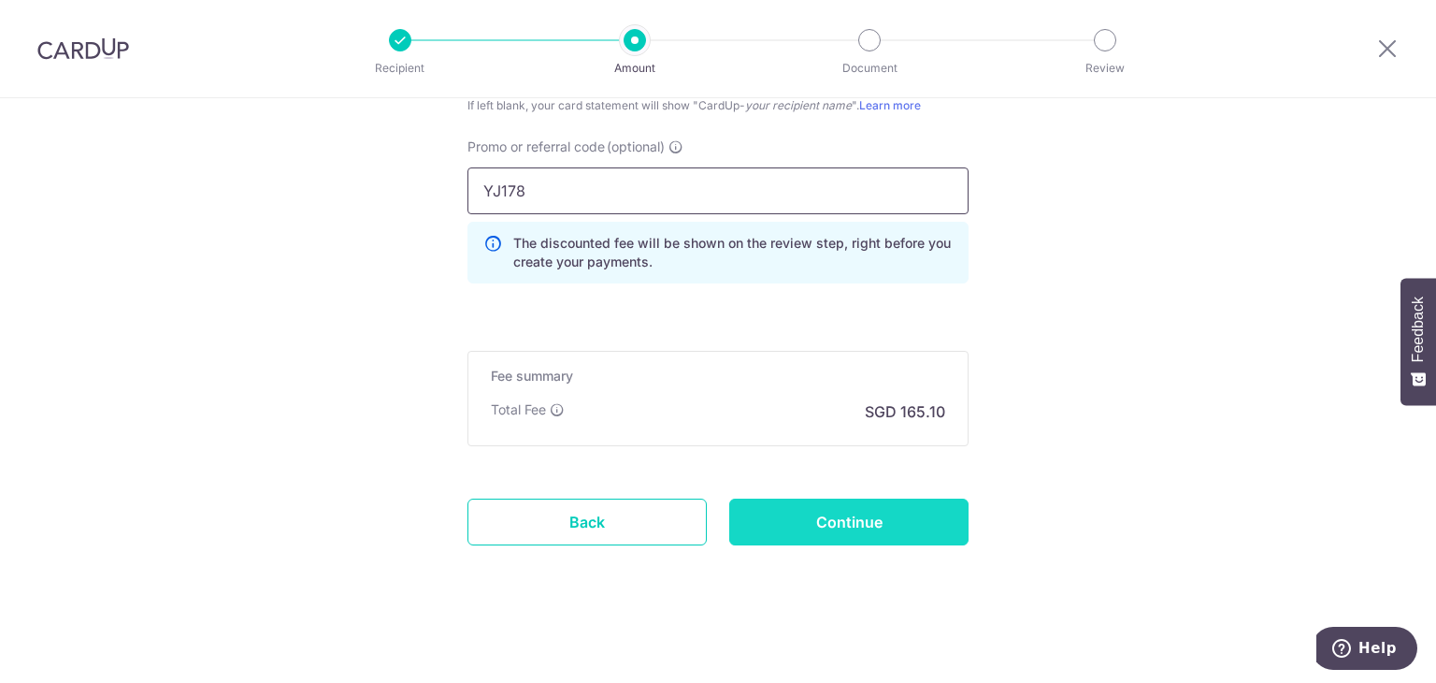
type input "YJ178"
click at [894, 524] on input "Continue" at bounding box center [848, 521] width 239 height 47
type input "Create Schedule"
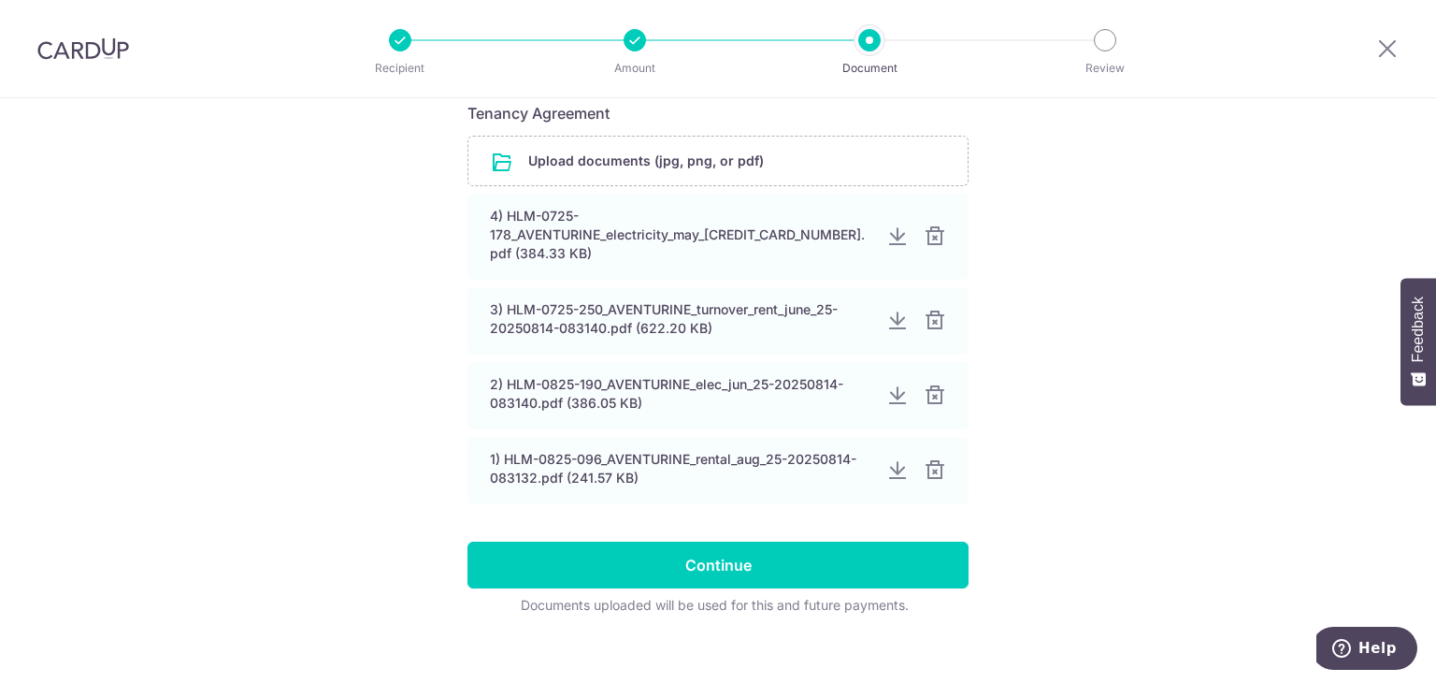
scroll to position [39, 0]
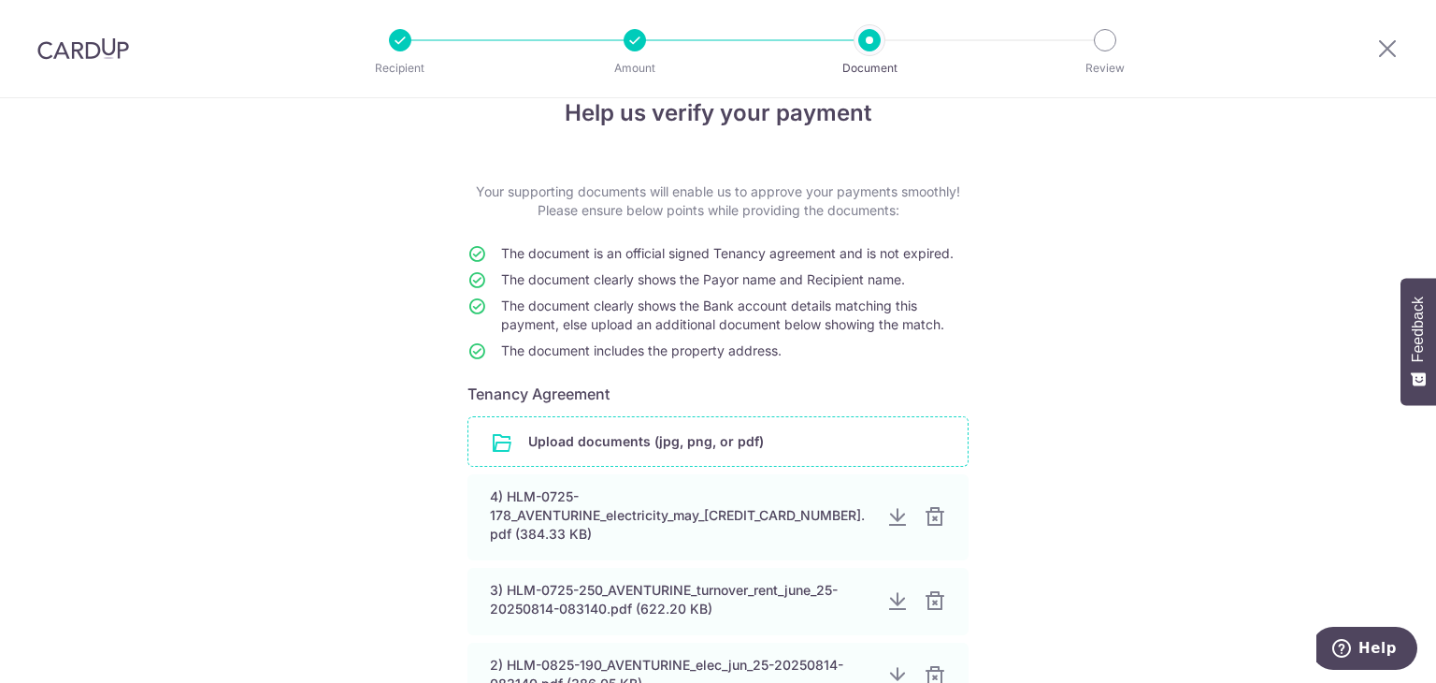
click at [715, 442] on input "file" at bounding box center [717, 441] width 499 height 49
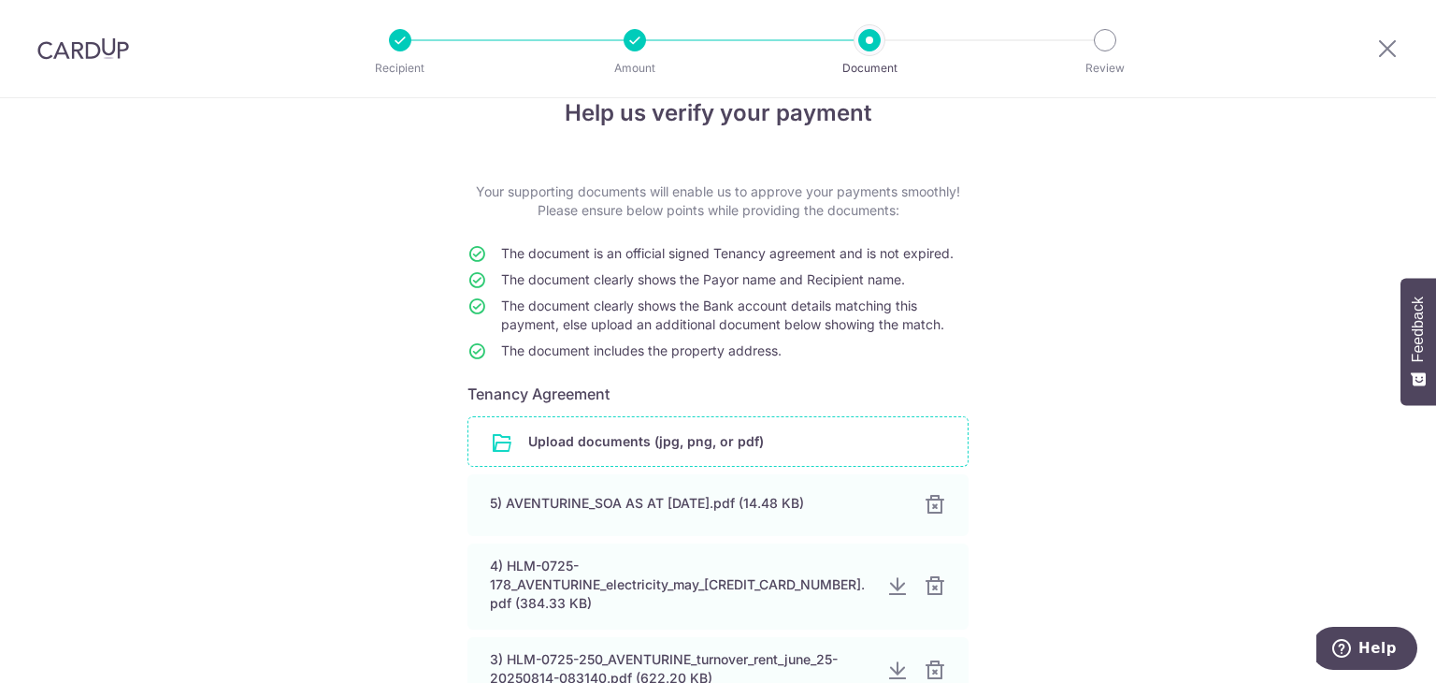
click at [266, 219] on div "Help us verify your payment Your supporting documents will enable us to approve…" at bounding box center [718, 555] width 1436 height 993
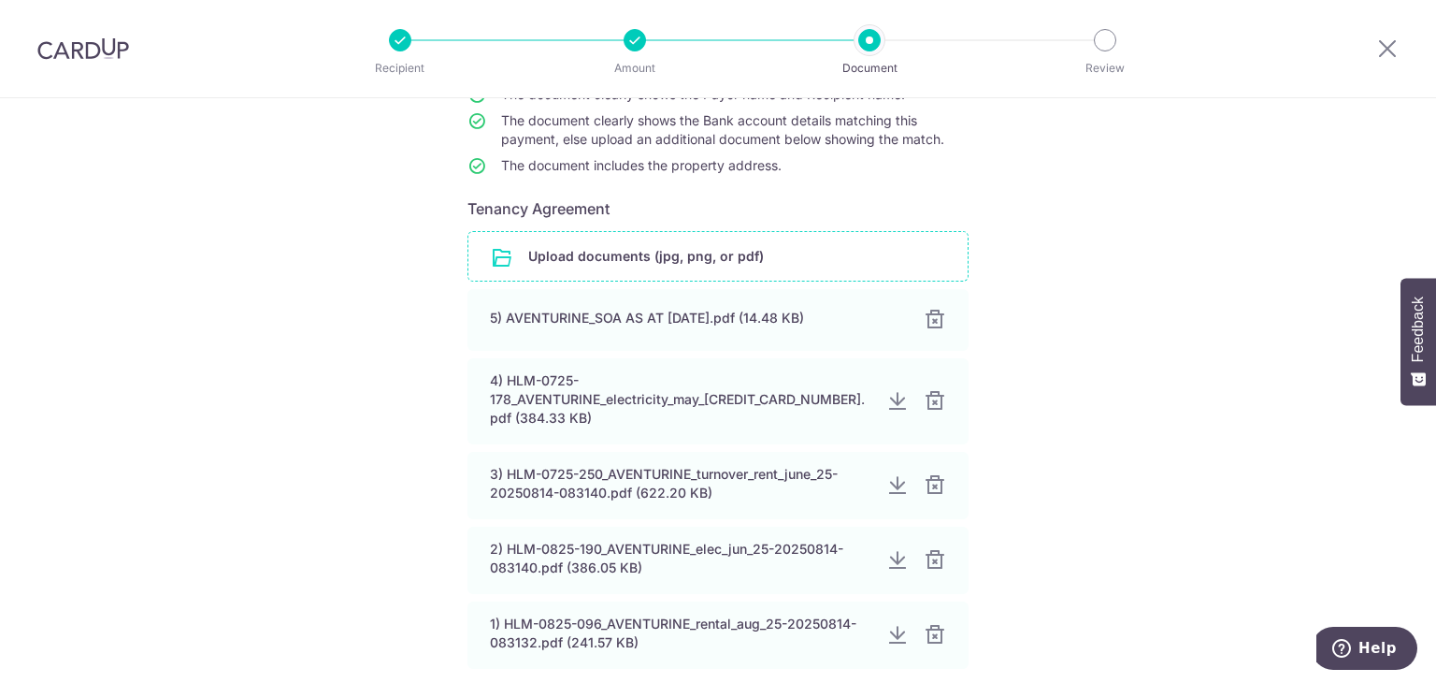
scroll to position [389, 0]
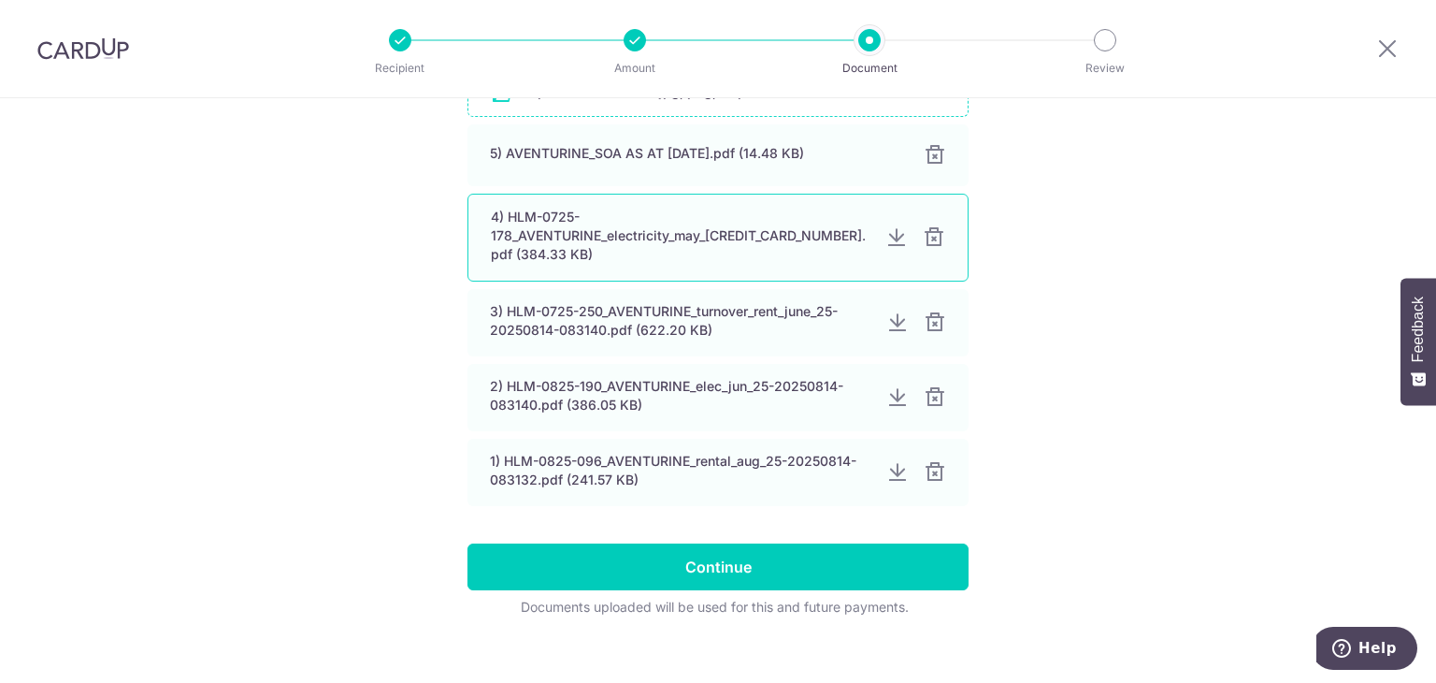
click at [930, 226] on div at bounding box center [934, 237] width 22 height 22
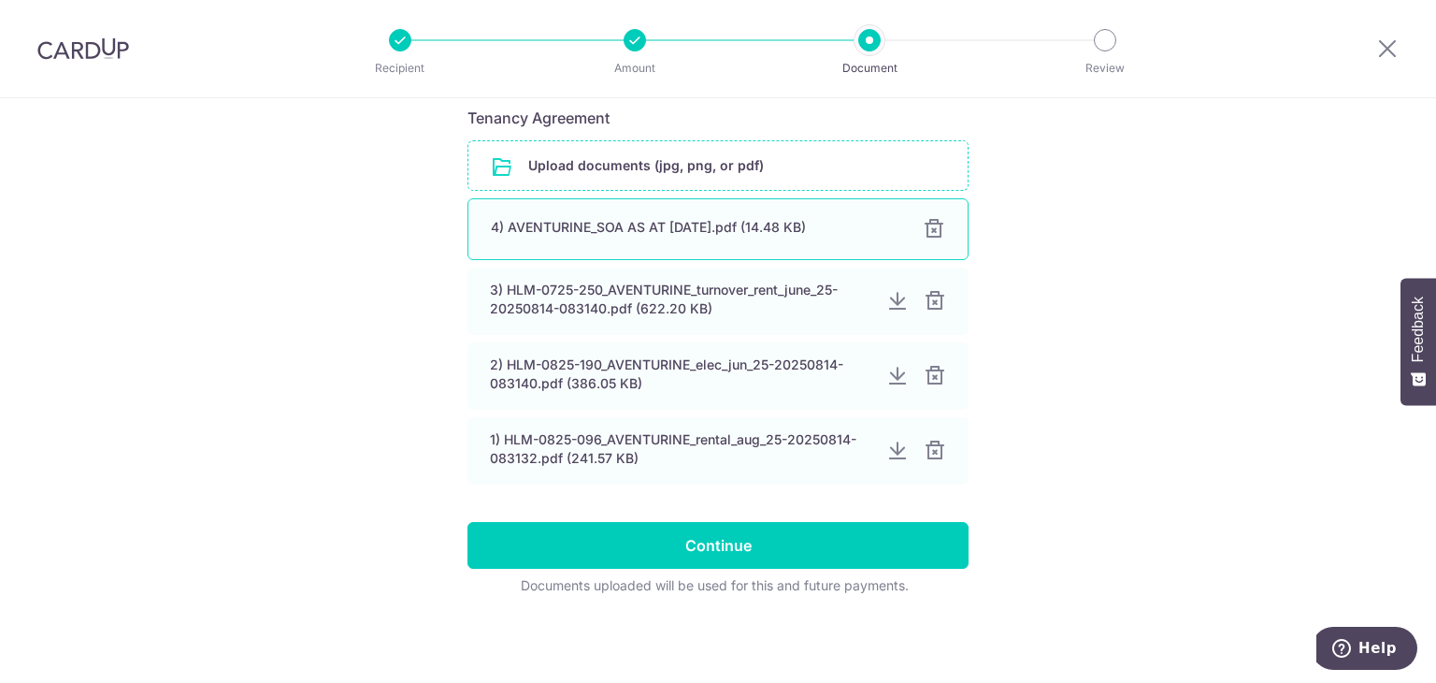
drag, startPoint x: 929, startPoint y: 294, endPoint x: 925, endPoint y: 318, distance: 24.6
click at [929, 295] on div at bounding box center [935, 301] width 22 height 22
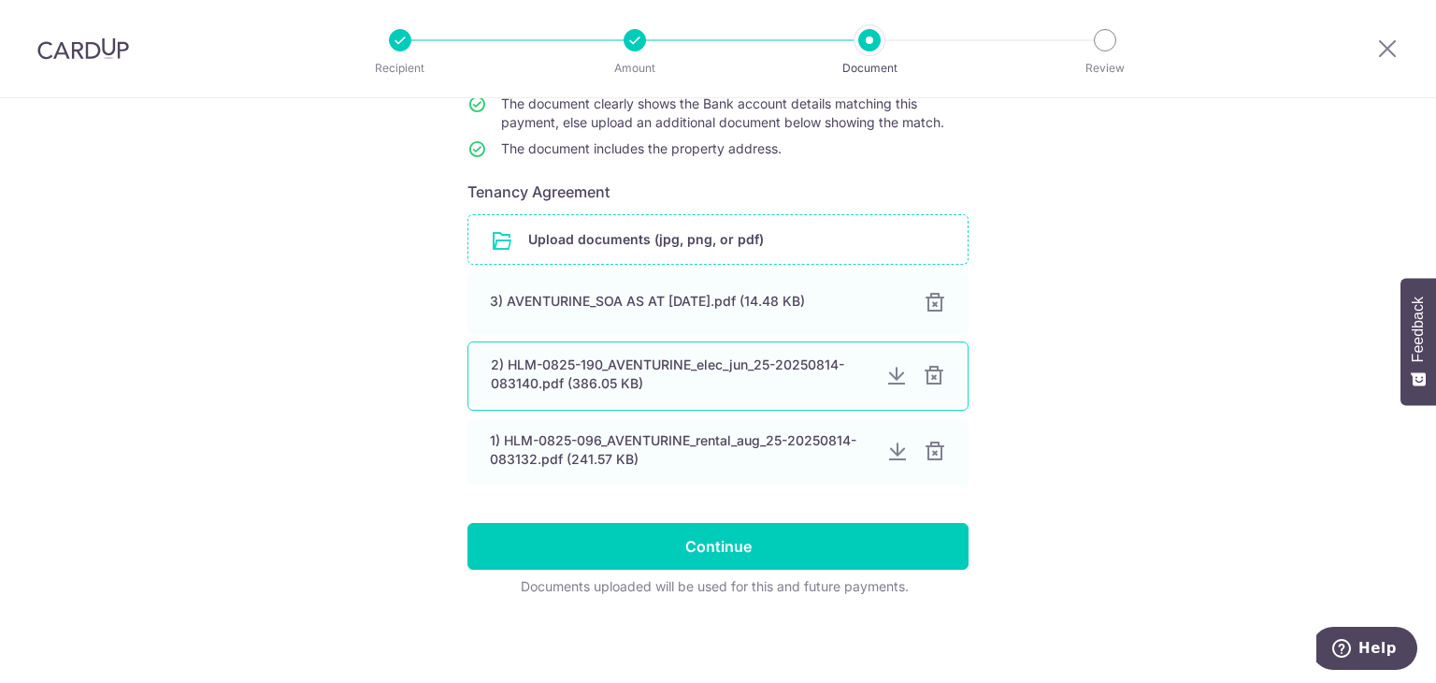
click at [936, 389] on div "2) HLM-0825-190_AVENTURINE_elec_jun_25-20250814-083140.pdf (386.05 KB)" at bounding box center [718, 375] width 501 height 69
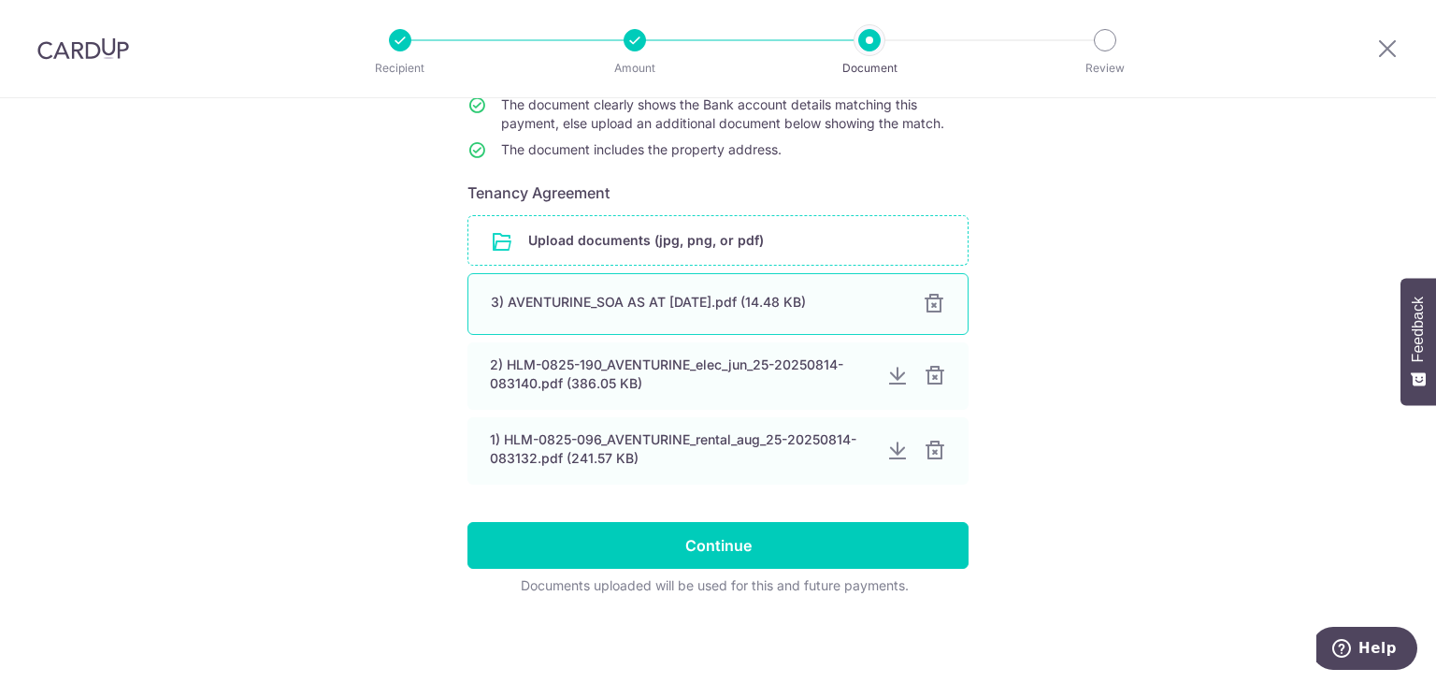
drag, startPoint x: 929, startPoint y: 373, endPoint x: 928, endPoint y: 382, distance: 9.5
click at [928, 373] on div at bounding box center [935, 376] width 22 height 22
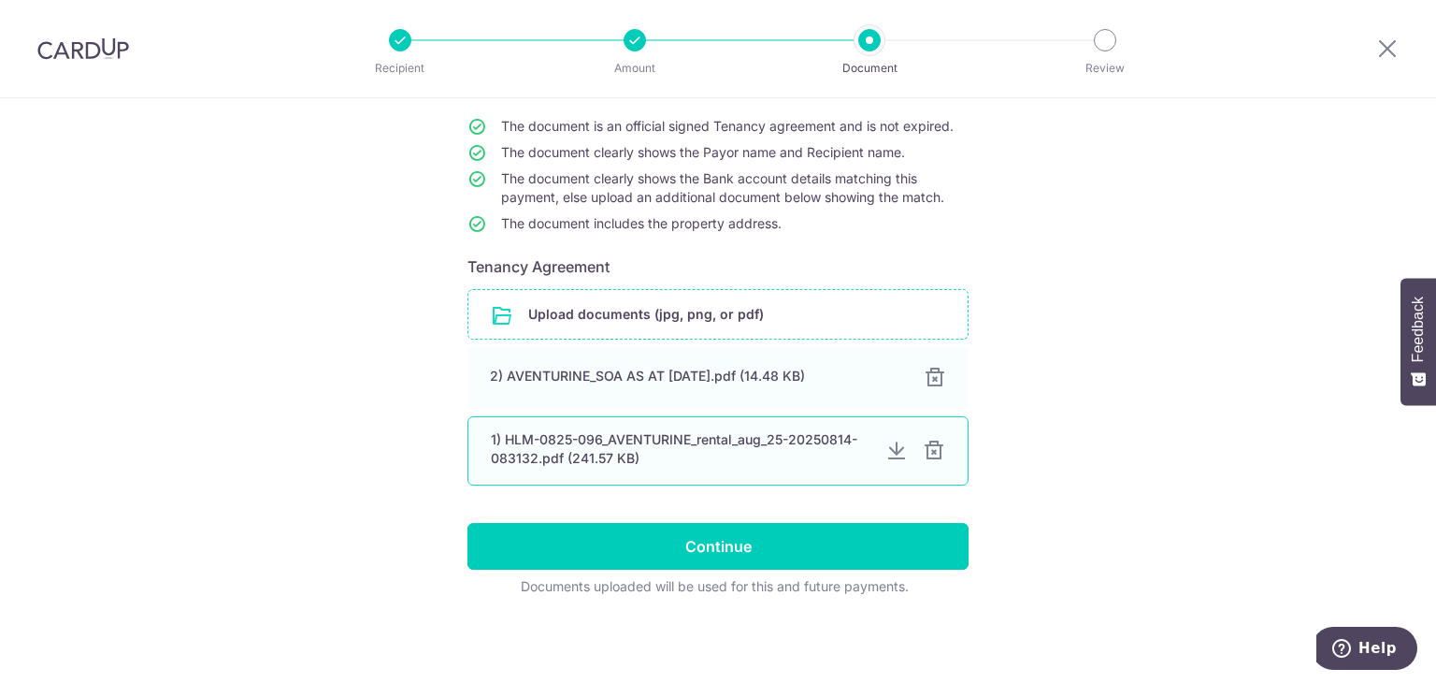
click at [927, 461] on div "1) HLM-0825-096_AVENTURINE_rental_aug_25-20250814-083132.pdf (241.57 KB)" at bounding box center [718, 450] width 501 height 69
click at [933, 450] on div at bounding box center [934, 450] width 22 height 22
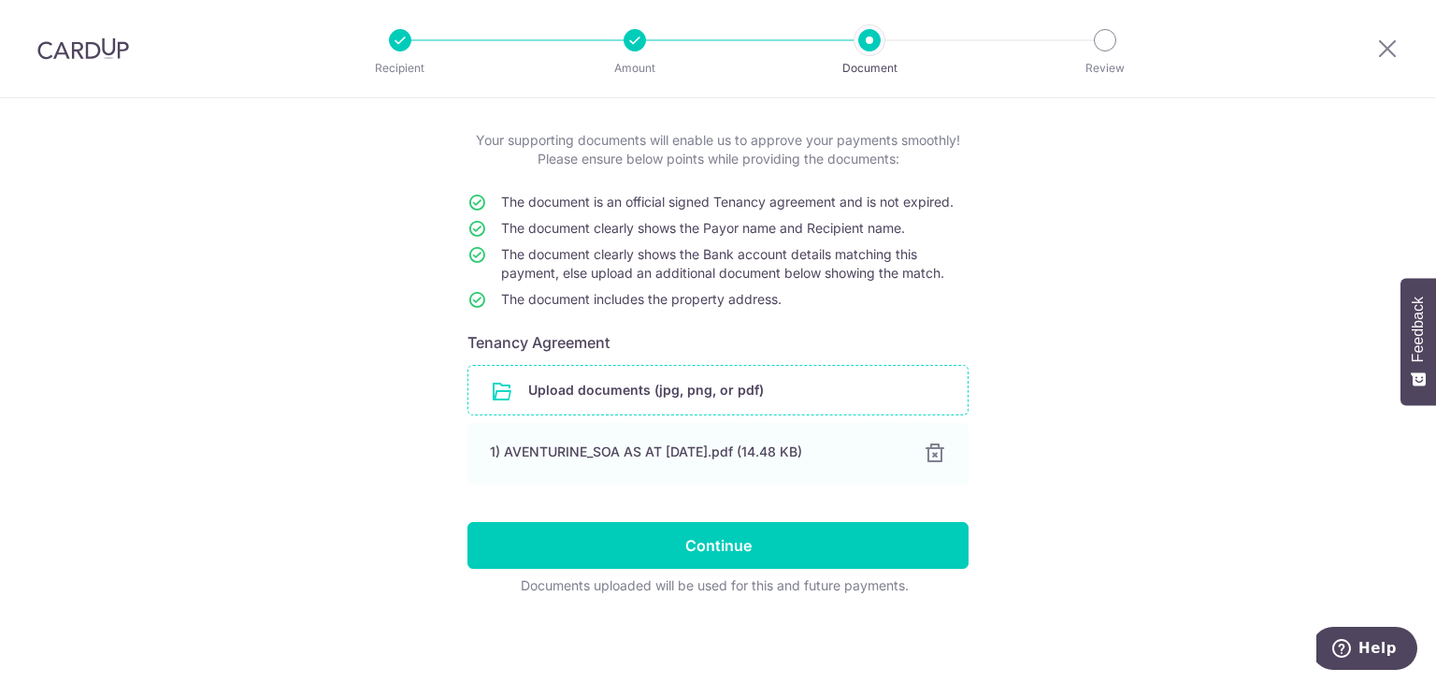
scroll to position [90, 0]
click at [827, 514] on form "Your supporting documents will enable us to approve your payments smoothly! Ple…" at bounding box center [718, 364] width 501 height 464
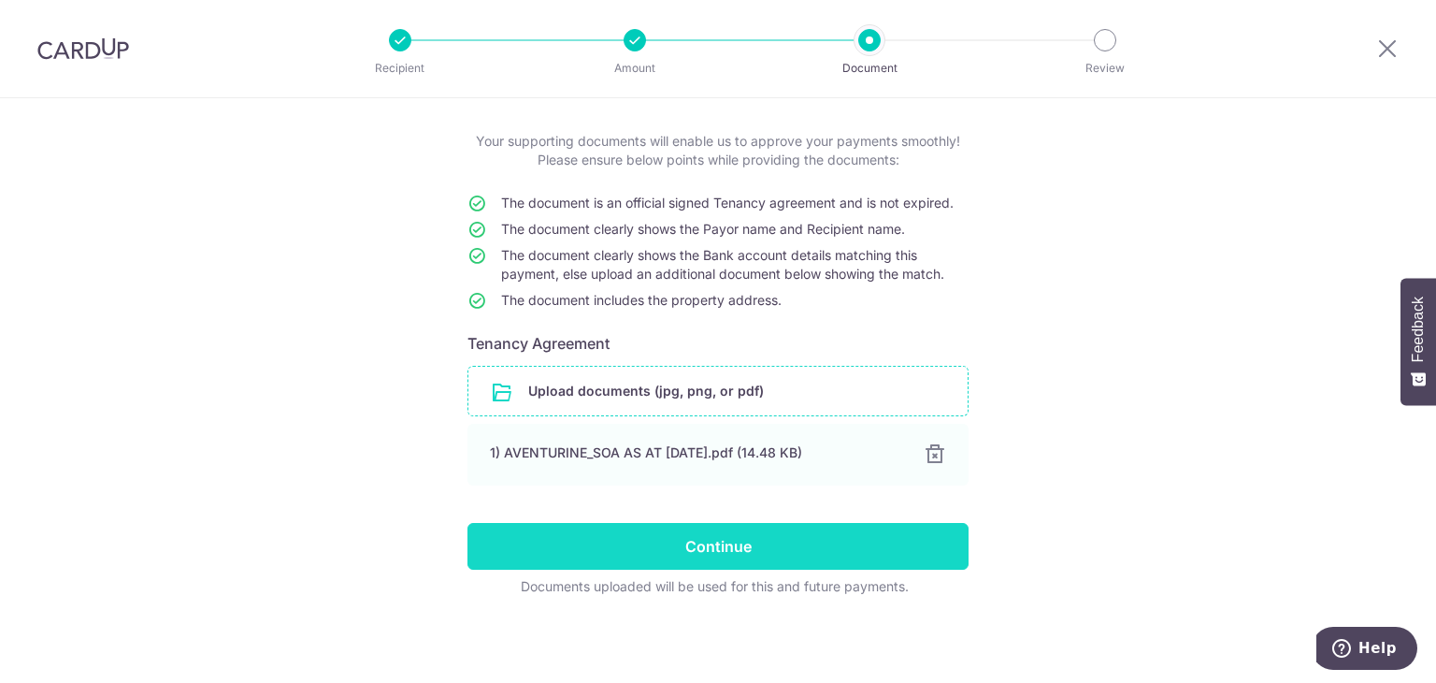
click at [823, 538] on input "Continue" at bounding box center [718, 546] width 501 height 47
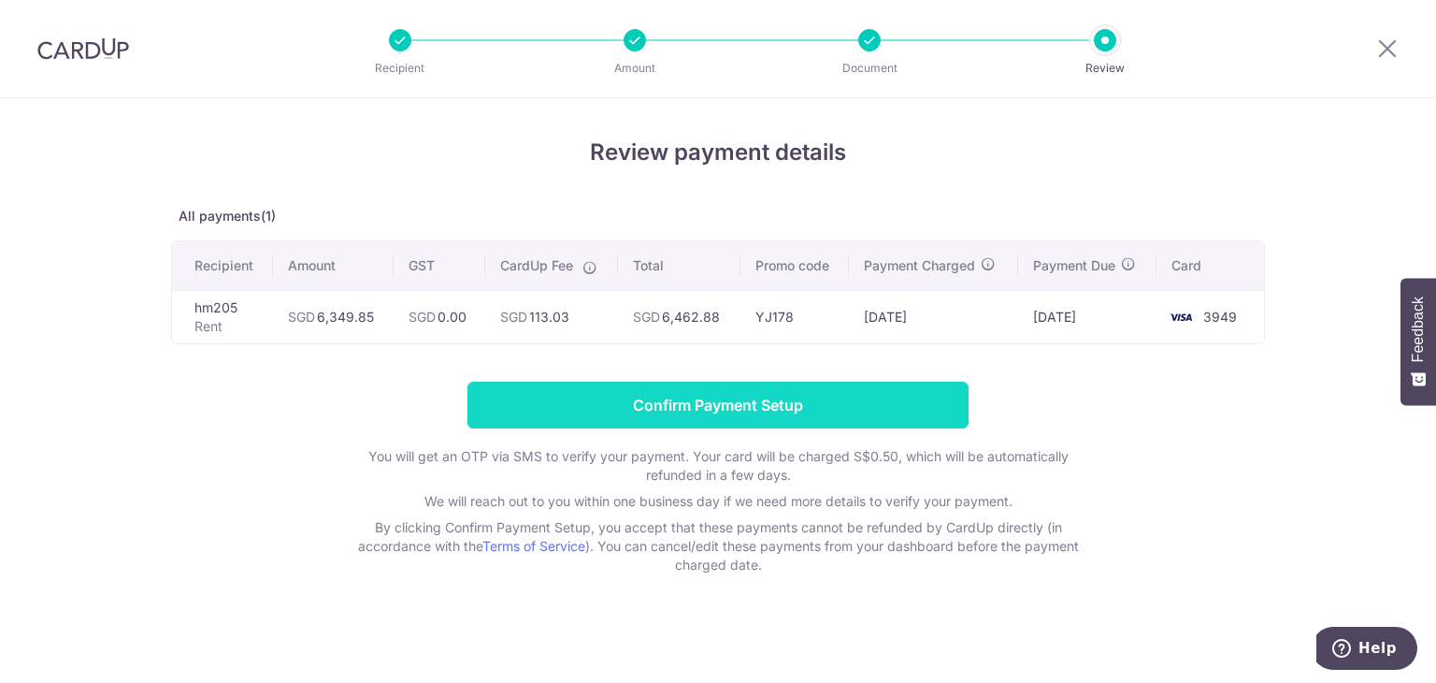
click at [569, 396] on input "Confirm Payment Setup" at bounding box center [718, 405] width 501 height 47
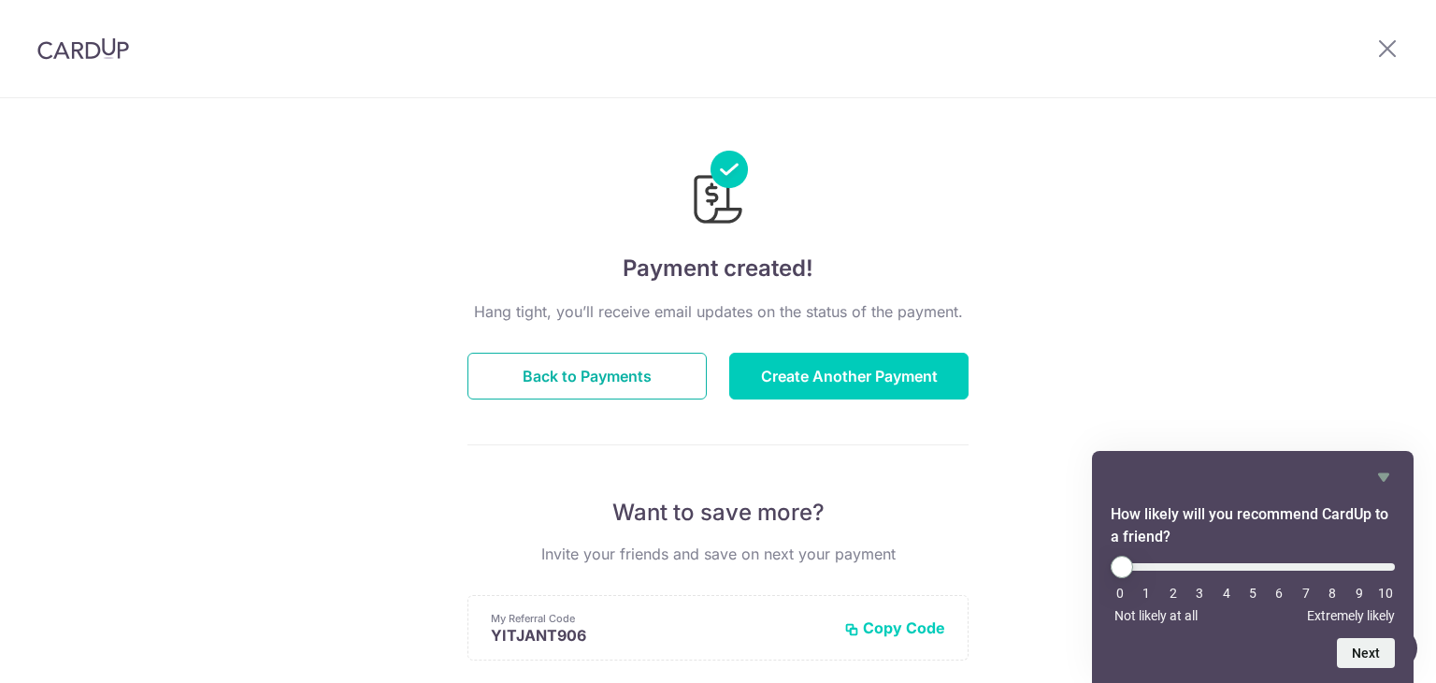
click at [561, 373] on button "Back to Payments" at bounding box center [587, 376] width 239 height 47
